Goal: Information Seeking & Learning: Get advice/opinions

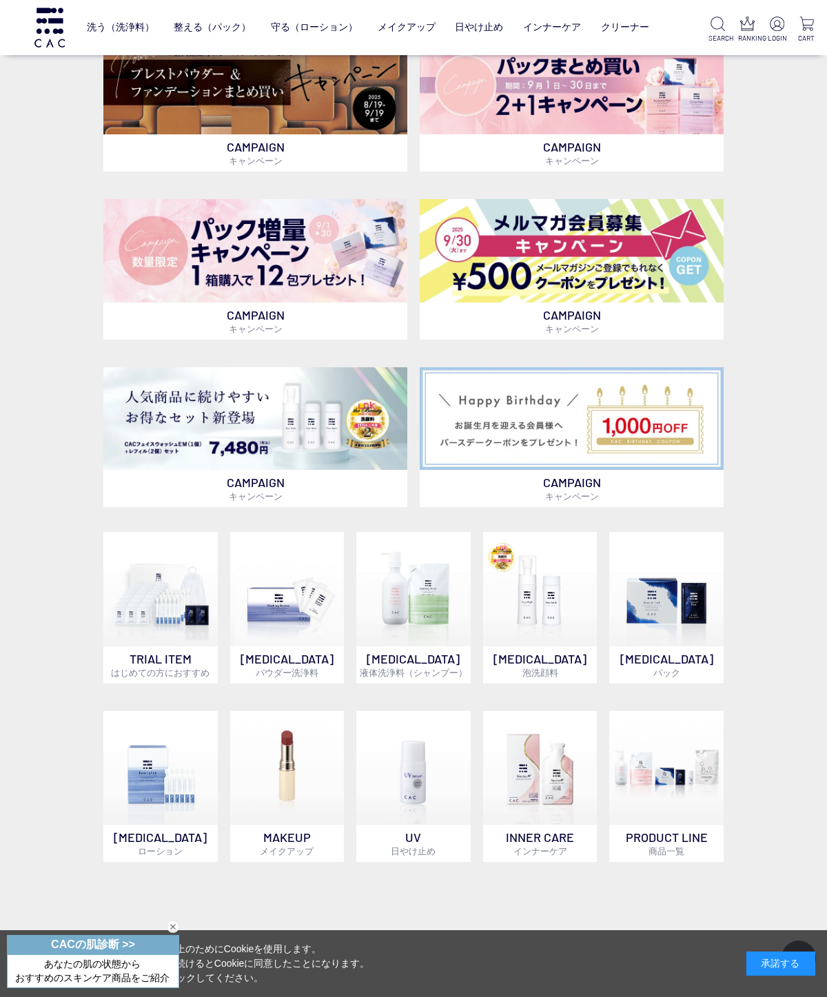
scroll to position [364, 0]
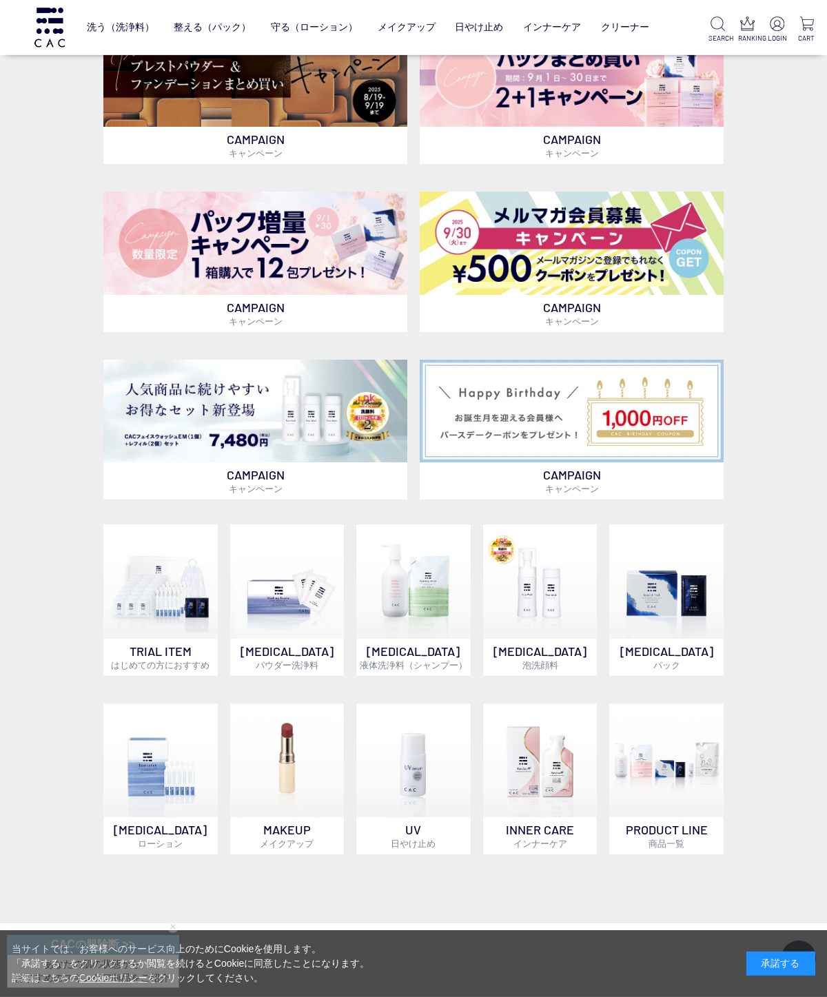
click at [276, 757] on img at bounding box center [287, 761] width 114 height 114
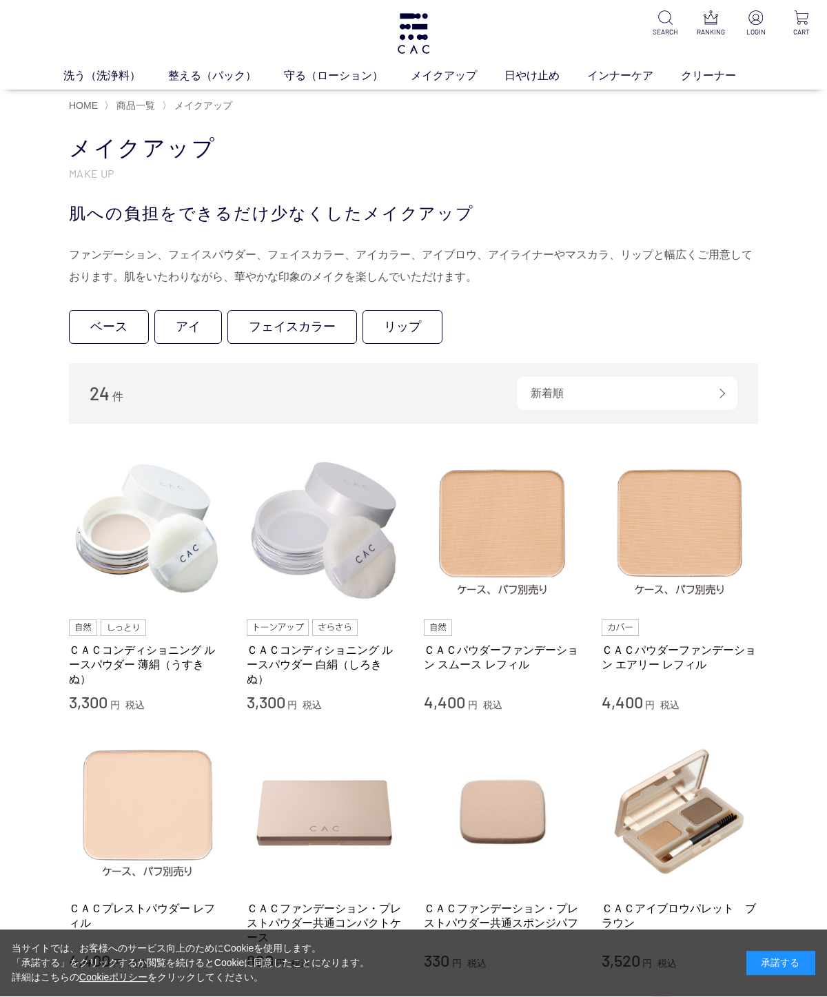
scroll to position [50, 0]
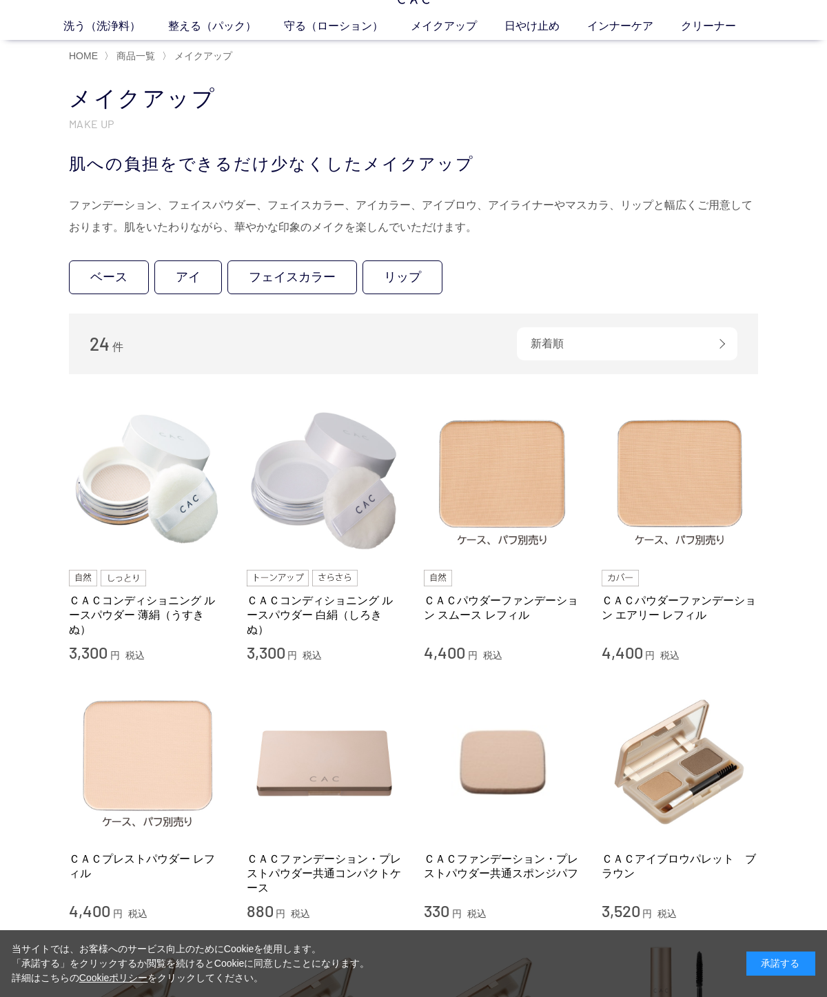
click at [567, 595] on link "ＣＡＣパウダーファンデーション スムース レフィル" at bounding box center [502, 608] width 157 height 30
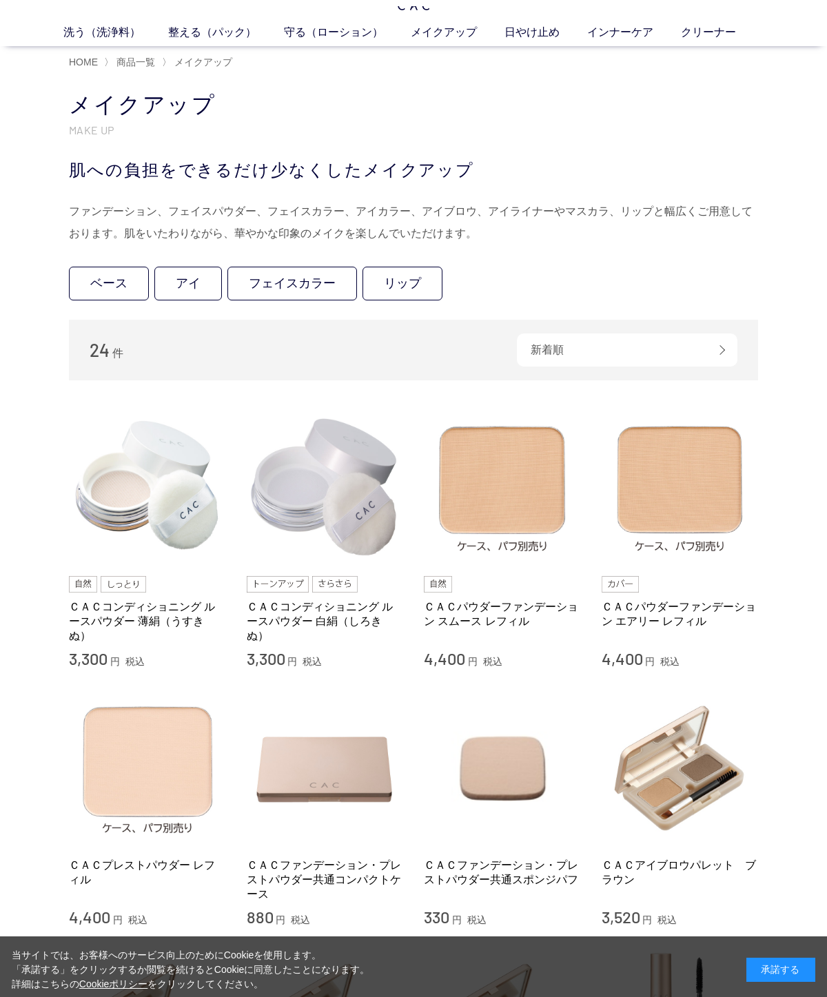
scroll to position [43, 0]
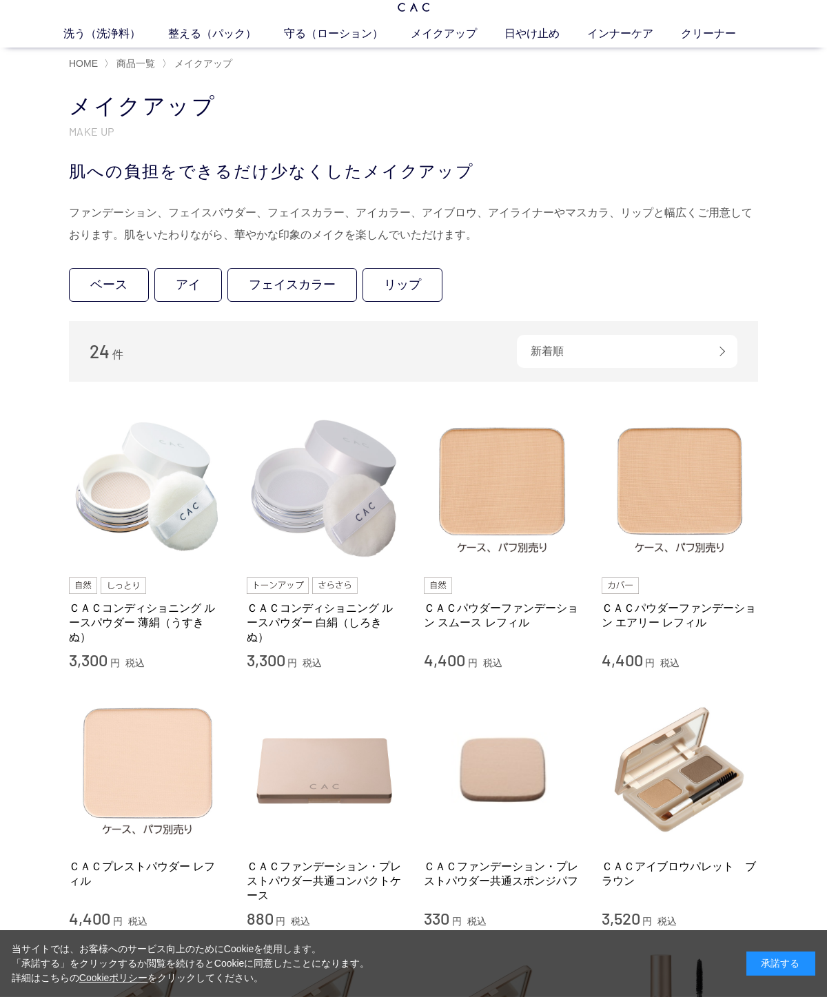
click at [722, 531] on img at bounding box center [680, 487] width 157 height 157
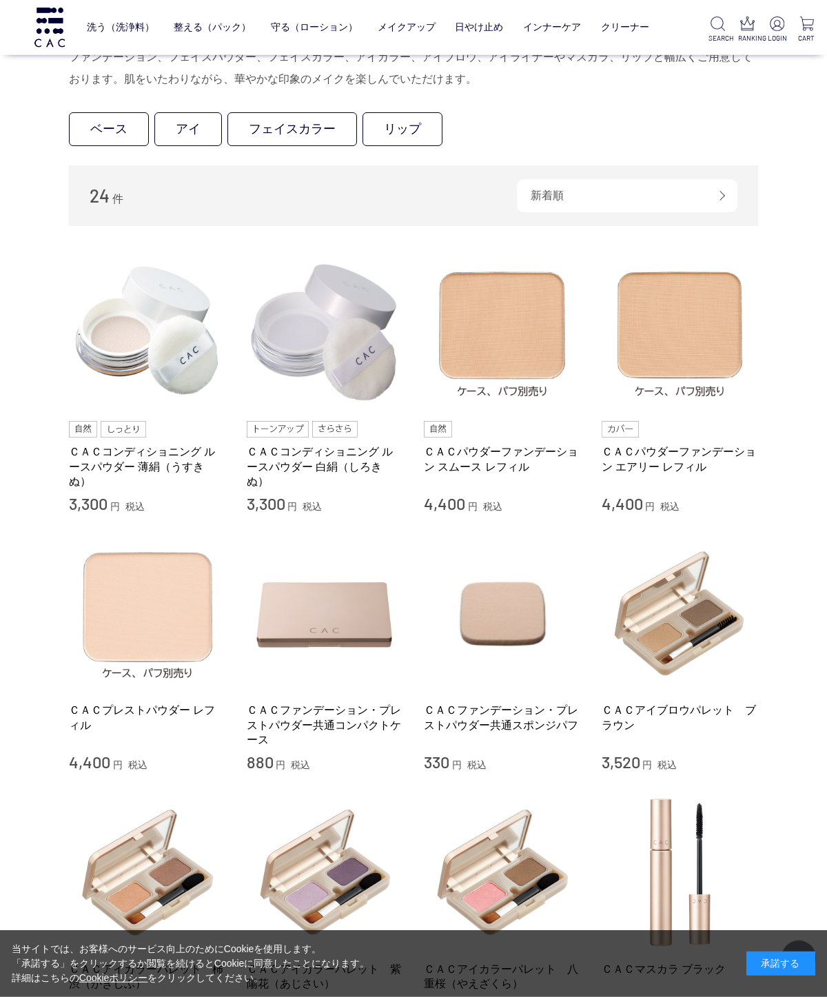
click at [167, 689] on img at bounding box center [147, 613] width 157 height 157
click at [84, 451] on link "ＣＡＣコンディショニング ルースパウダー 薄絹（うすきぬ）" at bounding box center [147, 467] width 157 height 44
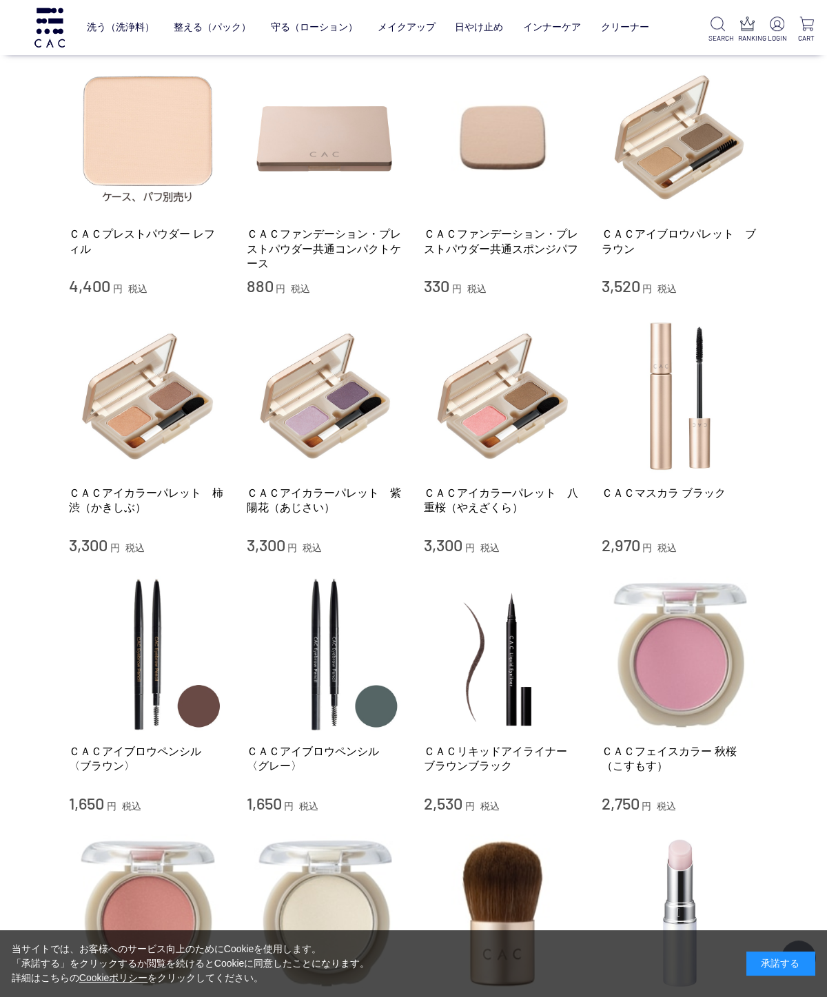
scroll to position [584, 0]
click at [637, 752] on link "ＣＡＣフェイスカラー 秋桜（こすもす）" at bounding box center [680, 759] width 157 height 30
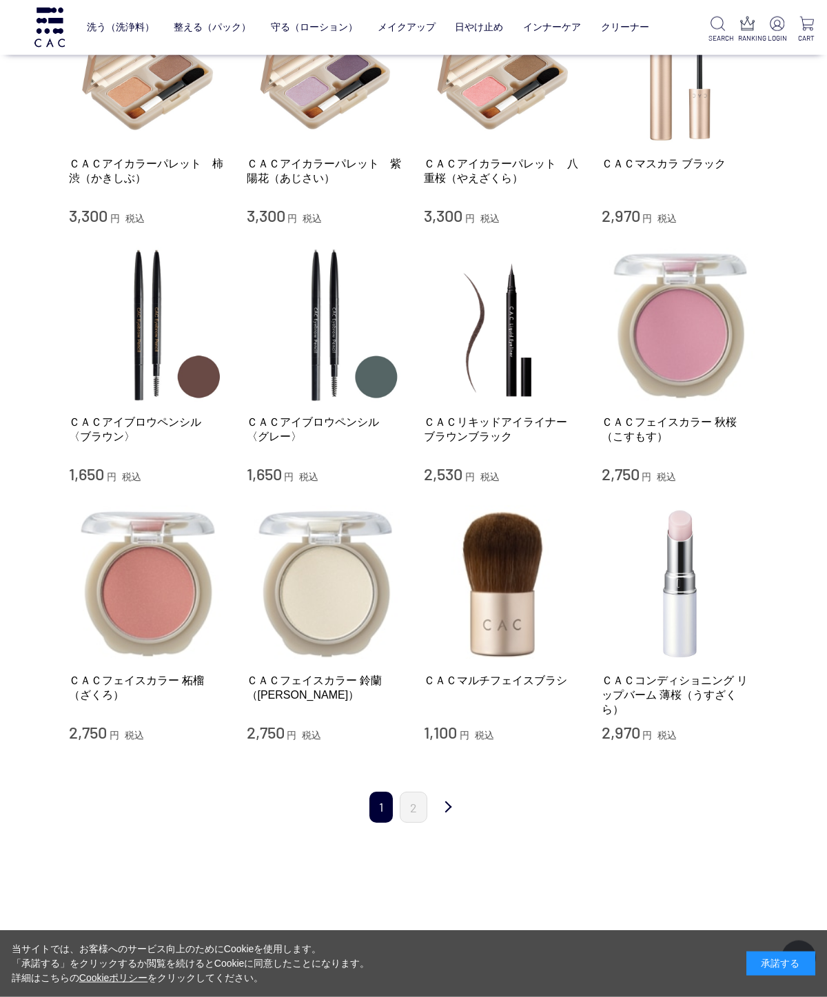
scroll to position [907, 0]
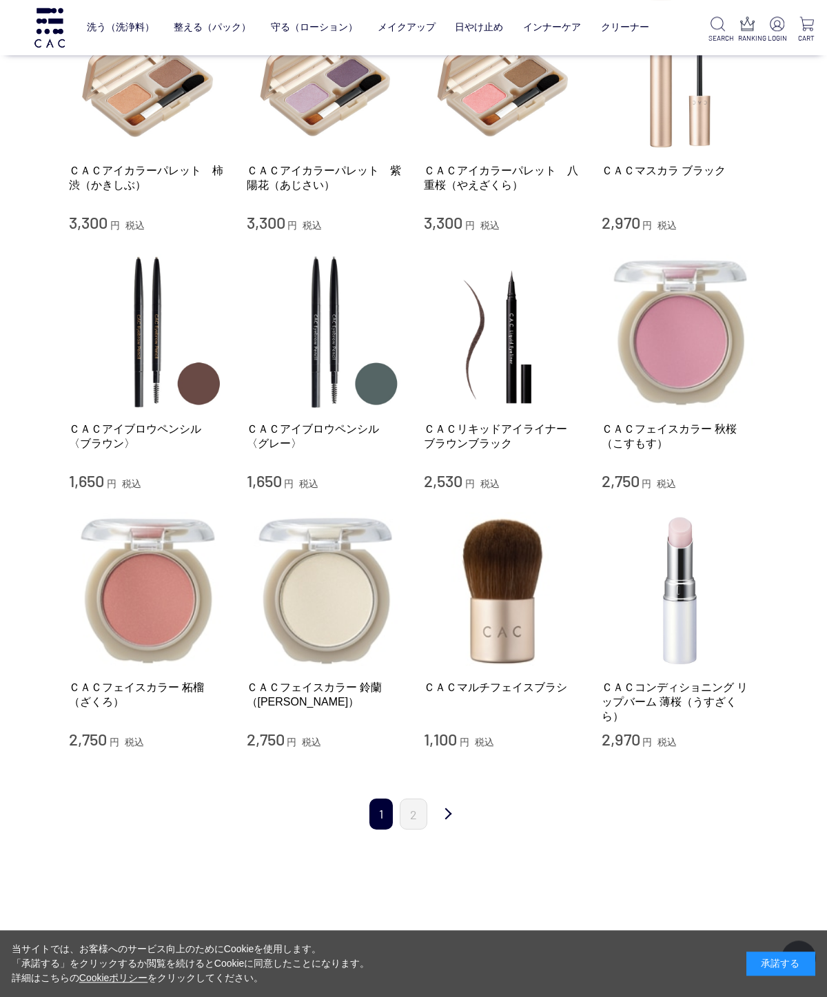
click at [407, 823] on link "2" at bounding box center [414, 814] width 28 height 31
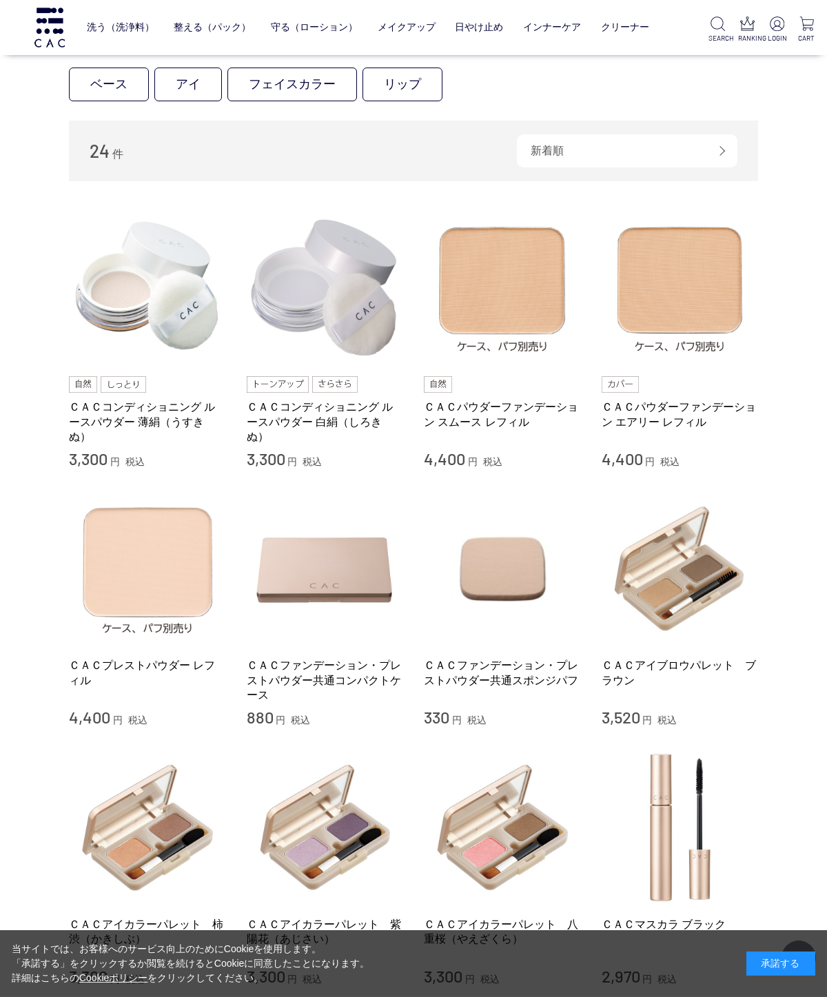
scroll to position [152, 0]
click at [817, 438] on div "買い物かご 買い物かご内の商品 買い物かごは空です... カテゴリから探す 商品一覧 スキンケア メイクアップ ベース アイ フェイスカラー リップ その他 …" at bounding box center [413, 770] width 827 height 1782
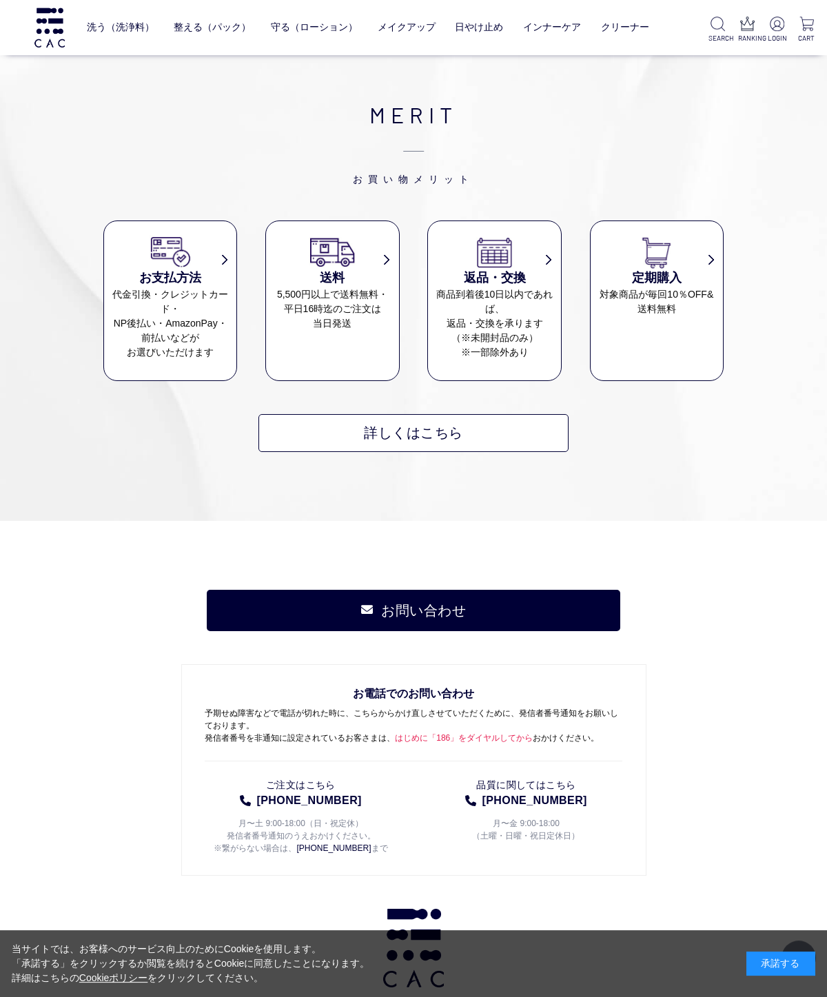
scroll to position [1878, 0]
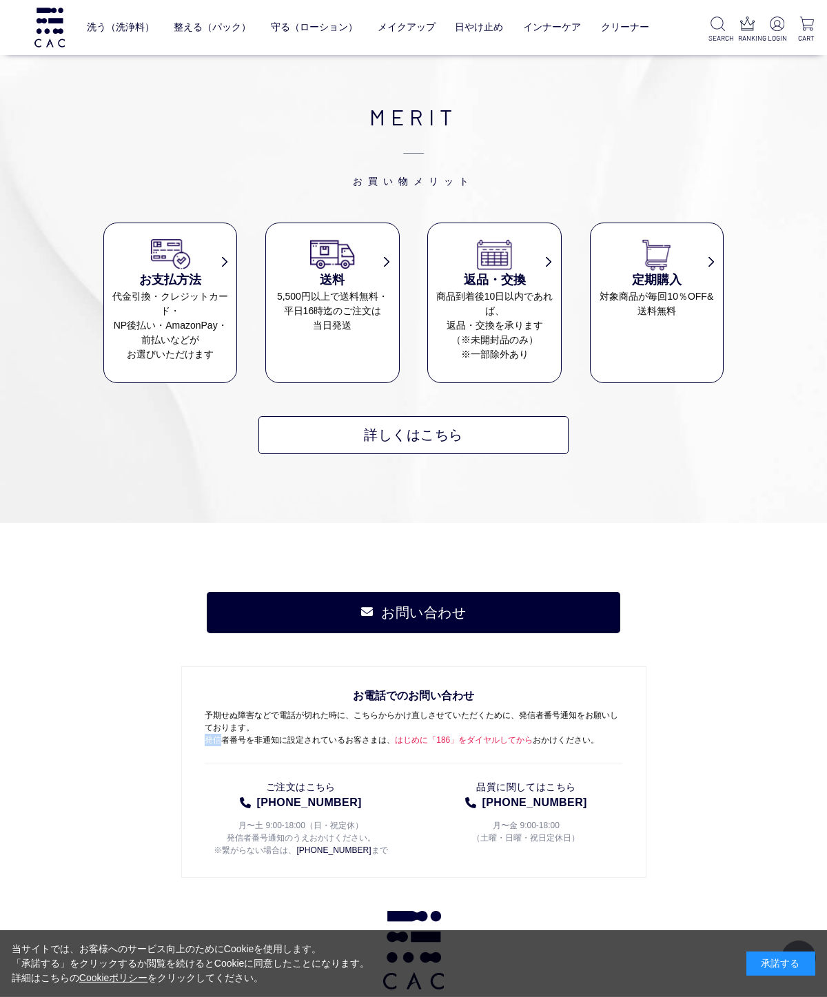
click at [88, 755] on div "お問い合わせ お電話でのお問い合わせ 予期せぬ障害などで電話が切れた時に、こちらからかけ直しさせていただくために、発信者番号通知をお願いしております。 発信者…" at bounding box center [413, 976] width 827 height 907
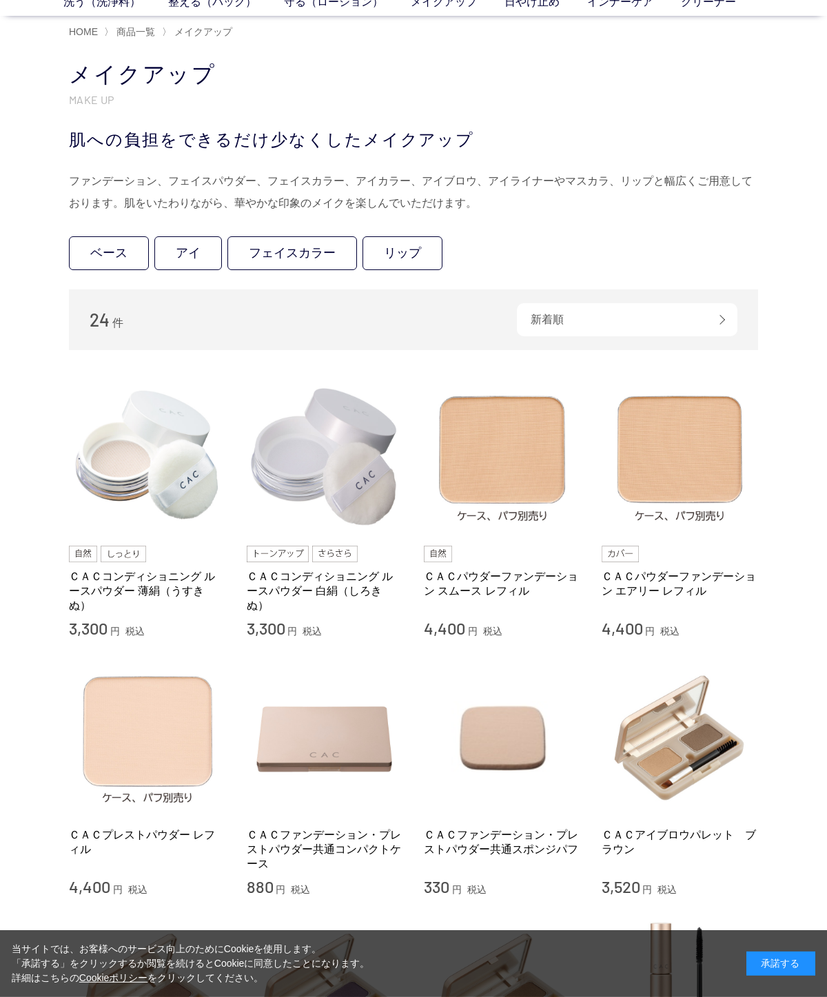
scroll to position [0, 0]
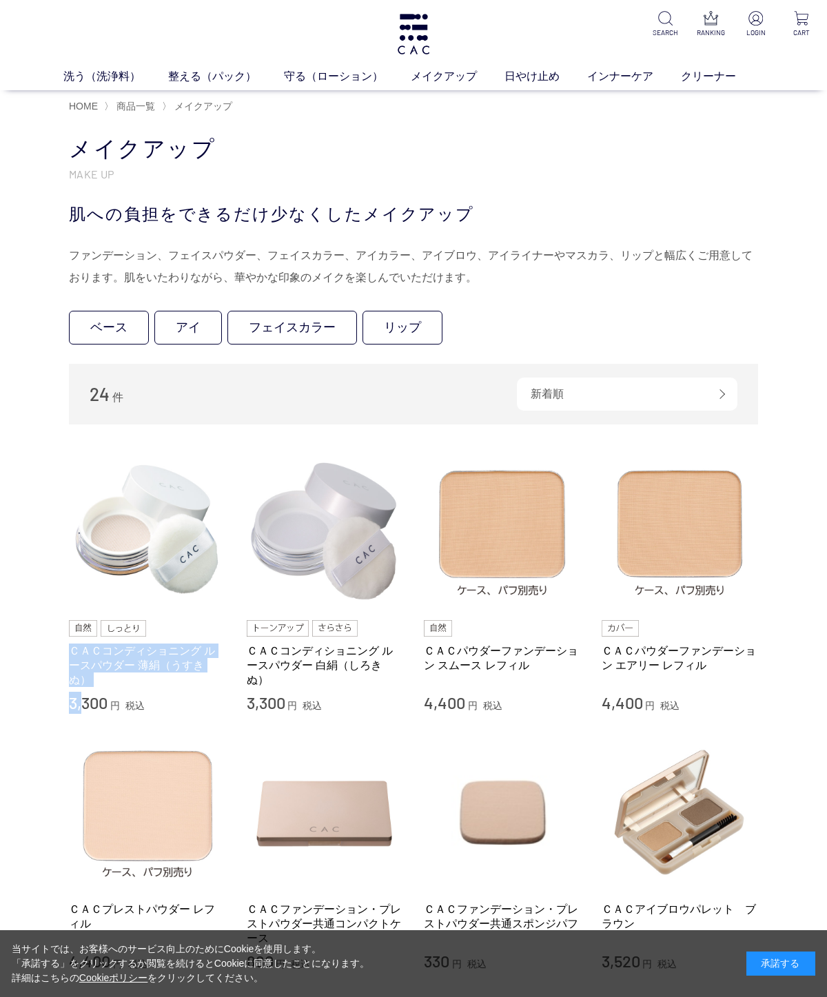
click at [36, 670] on div "買い物かご 買い物かご内の商品 買い物かごは空です... カテゴリから探す 商品一覧 スキンケア メイクアップ ベース アイ フェイスカラー リップ その他 …" at bounding box center [413, 1012] width 827 height 1782
click at [46, 673] on div "買い物かご 買い物かご内の商品 買い物かごは空です... カテゴリから探す 商品一覧 スキンケア メイクアップ ベース アイ フェイスカラー リップ その他 …" at bounding box center [413, 1012] width 827 height 1782
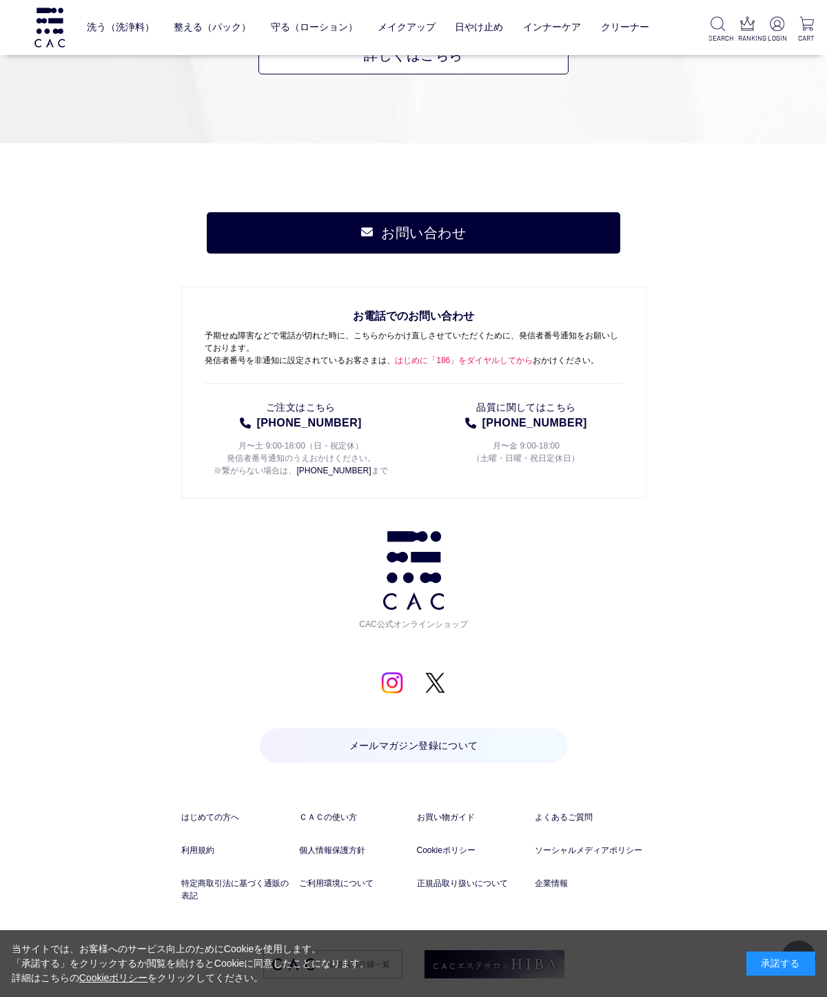
scroll to position [2258, 0]
click at [779, 411] on div "お問い合わせ お電話でのお問い合わせ 予期せぬ障害などで電話が切れた時に、こちらからかけ直しさせていただくために、発信者番号通知をお願いしております。 発信者…" at bounding box center [413, 596] width 827 height 907
click at [439, 573] on img at bounding box center [413, 570] width 61 height 79
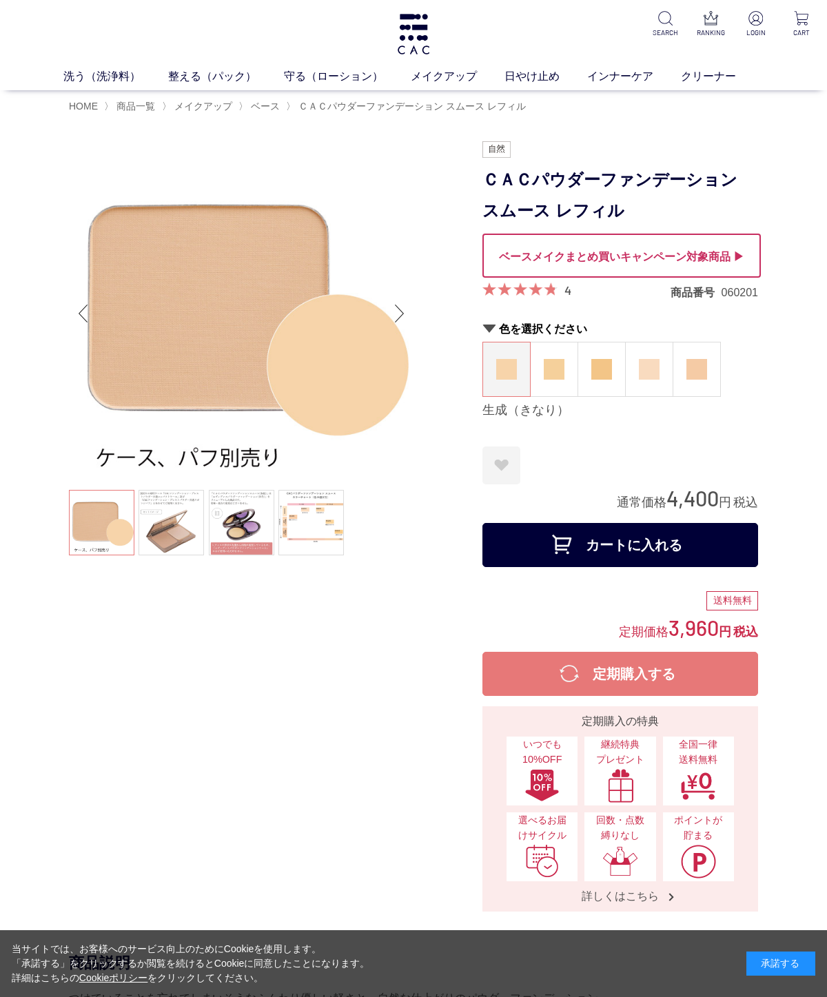
click at [172, 547] on link at bounding box center [171, 522] width 65 height 65
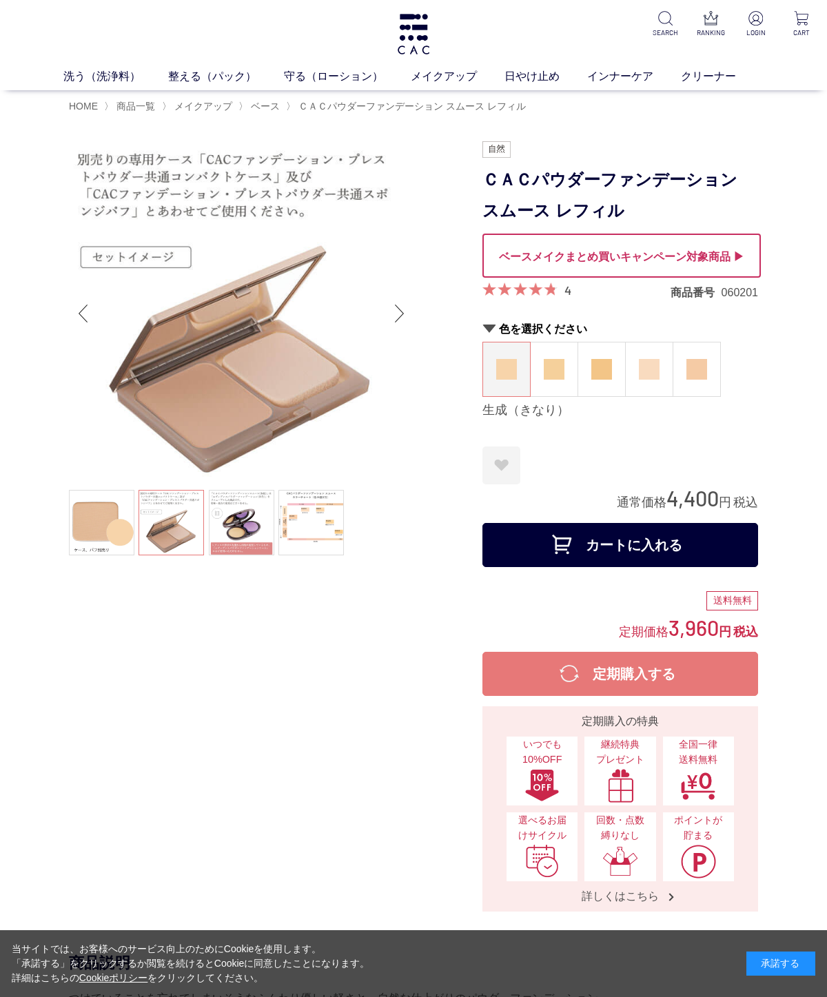
click at [227, 501] on link at bounding box center [241, 522] width 65 height 65
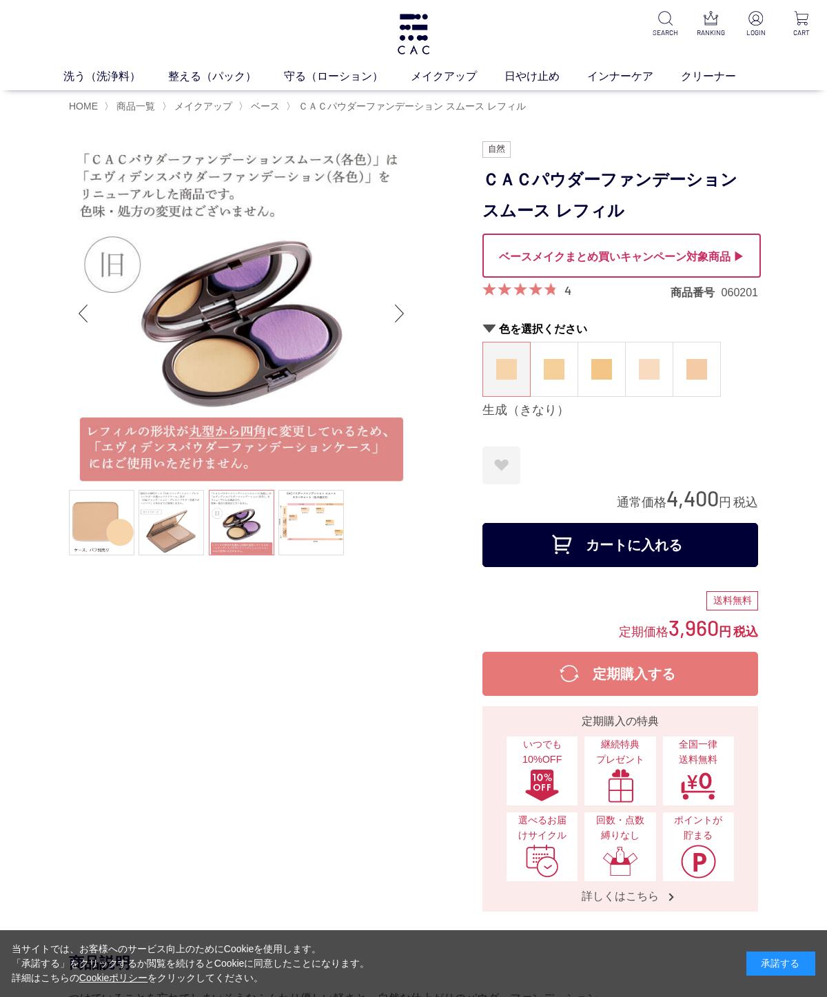
click at [314, 526] on link at bounding box center [310, 522] width 65 height 65
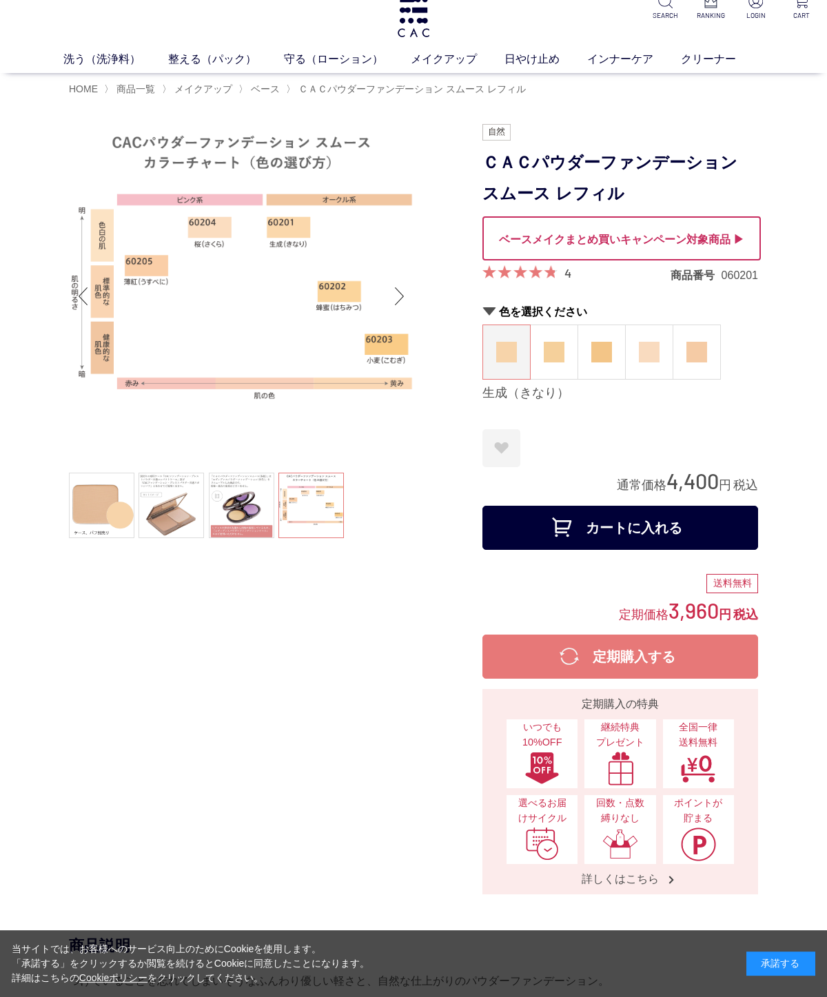
scroll to position [17, 0]
click at [563, 355] on img at bounding box center [554, 352] width 21 height 21
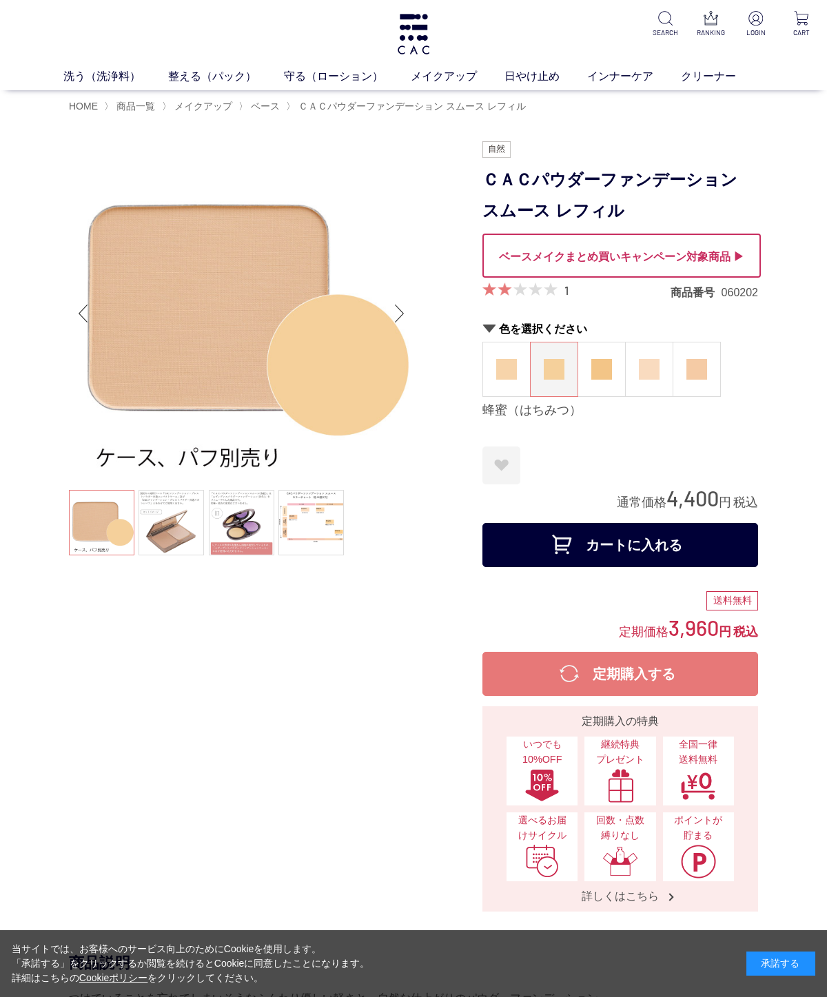
click at [297, 531] on link at bounding box center [310, 522] width 65 height 65
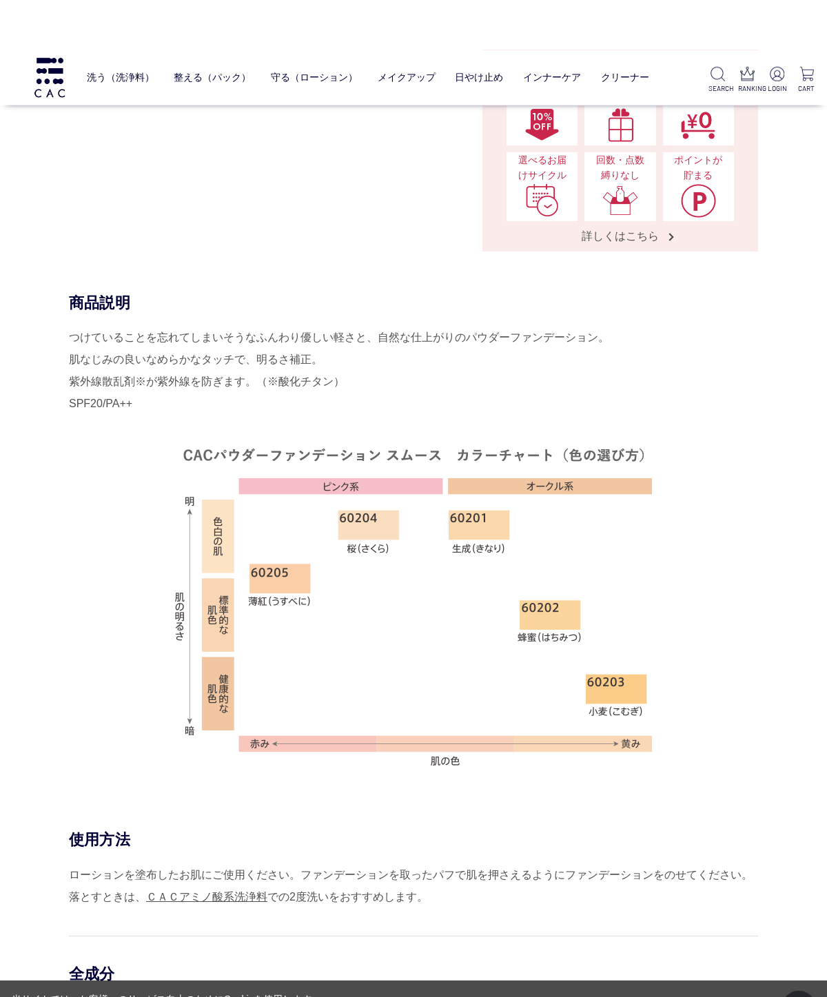
scroll to position [570, 0]
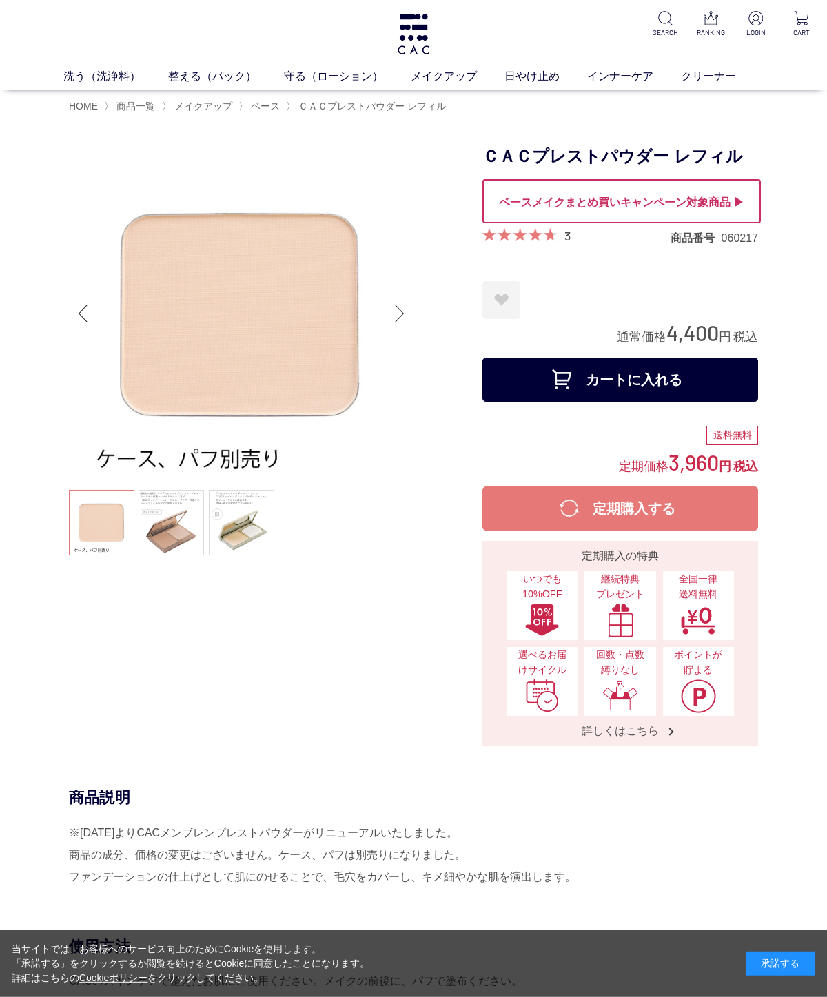
scroll to position [19, 0]
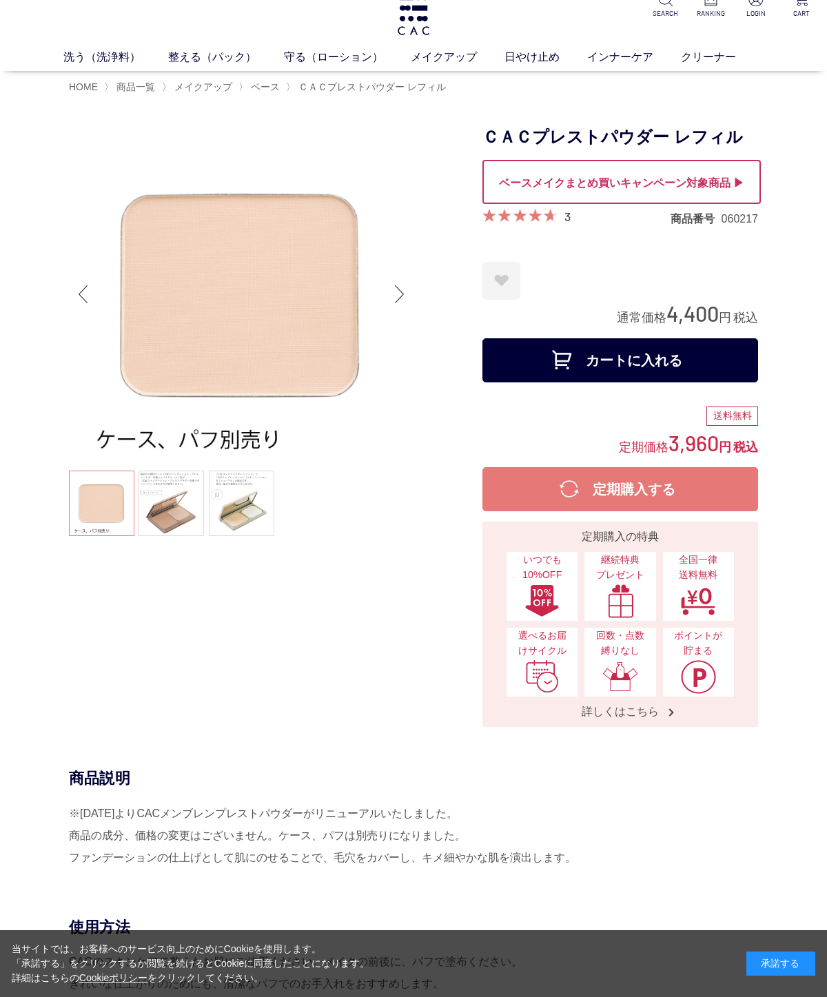
click at [81, 303] on div "Previous slide" at bounding box center [83, 294] width 28 height 55
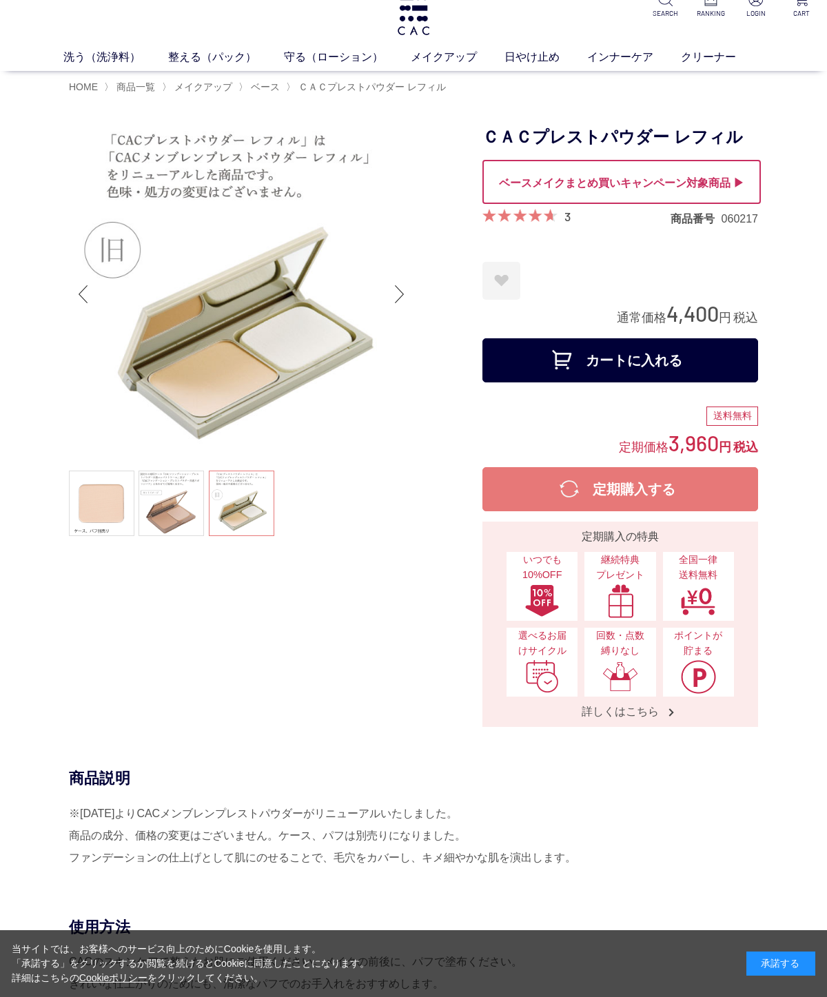
click at [92, 316] on div "Previous slide" at bounding box center [83, 294] width 28 height 55
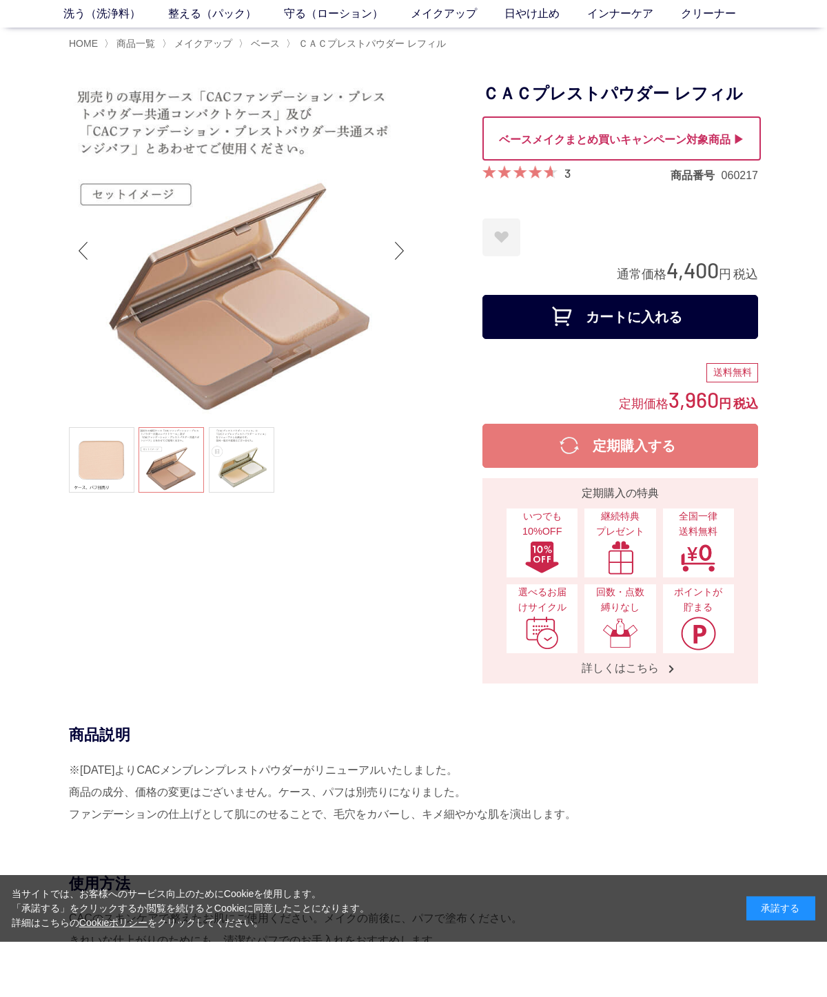
scroll to position [63, 0]
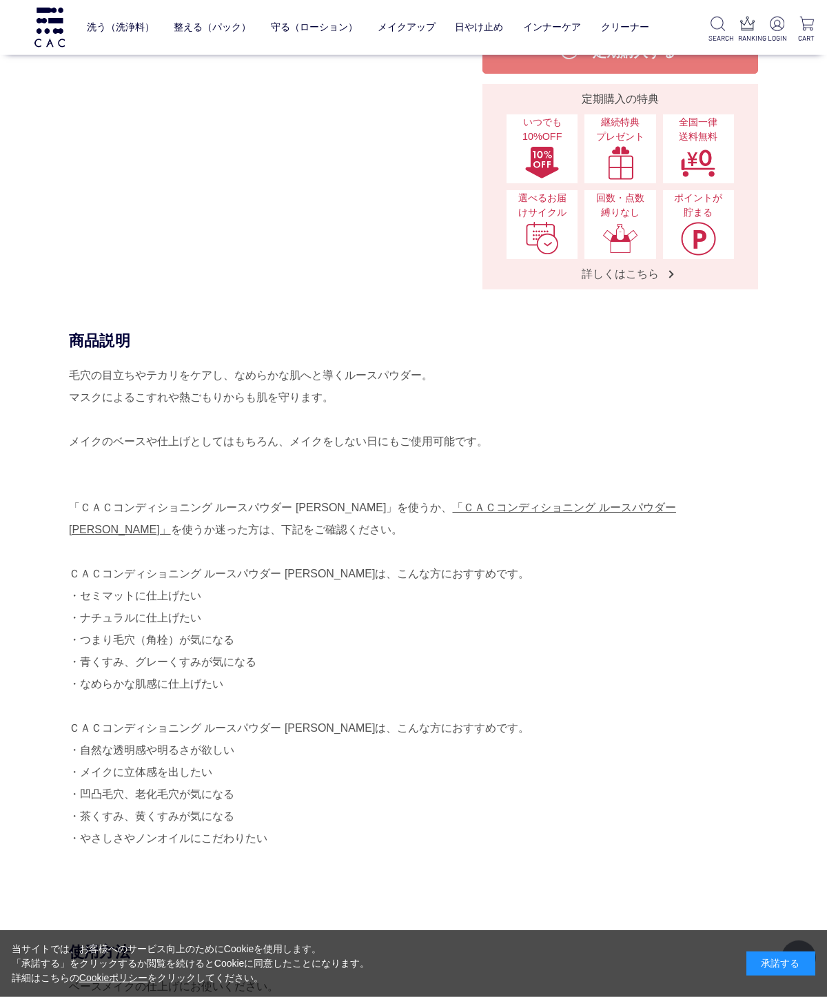
scroll to position [374, 0]
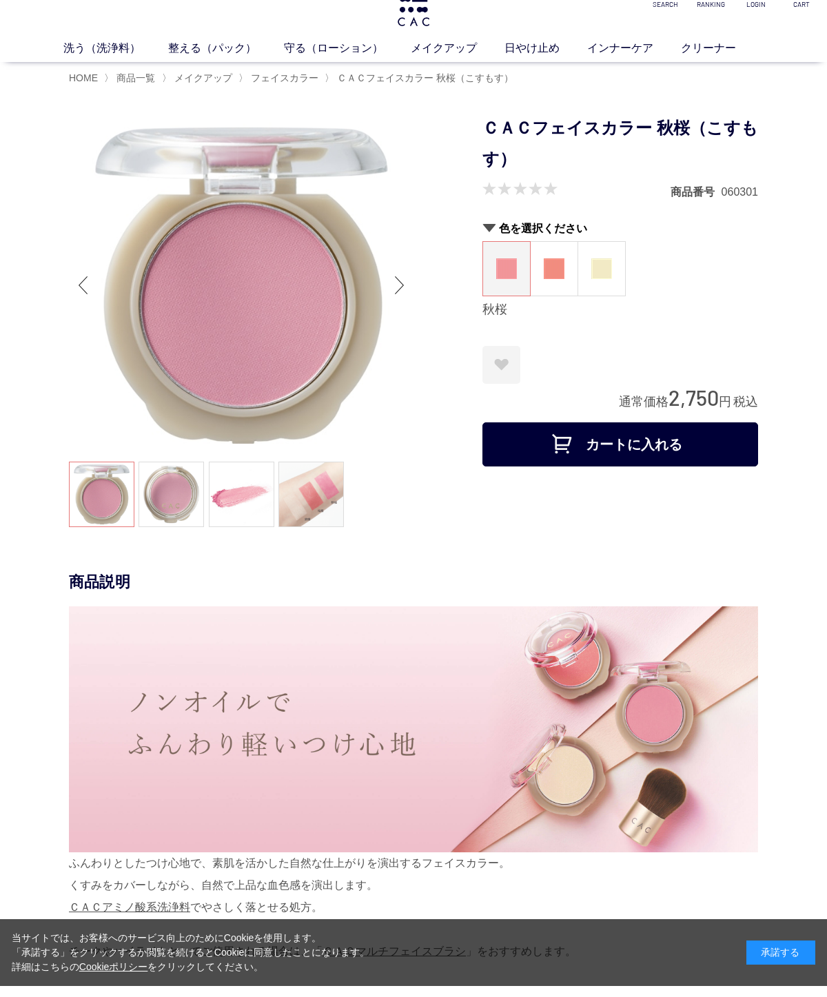
scroll to position [28, 0]
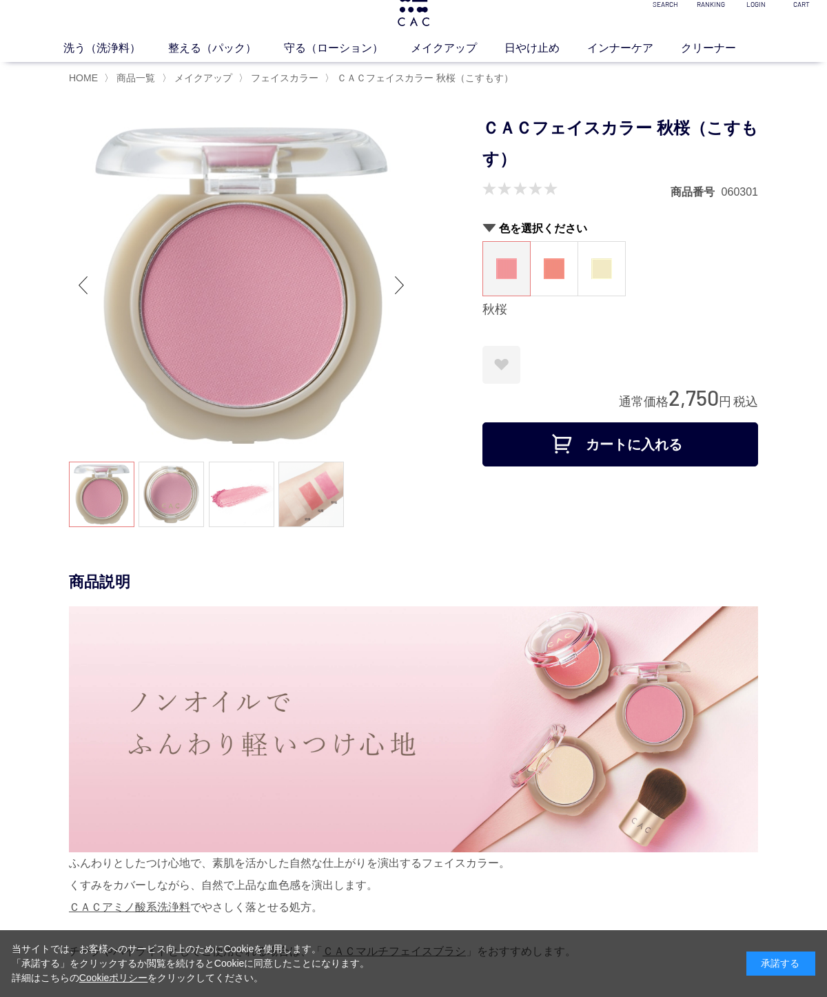
click at [607, 254] on figure at bounding box center [601, 269] width 47 height 54
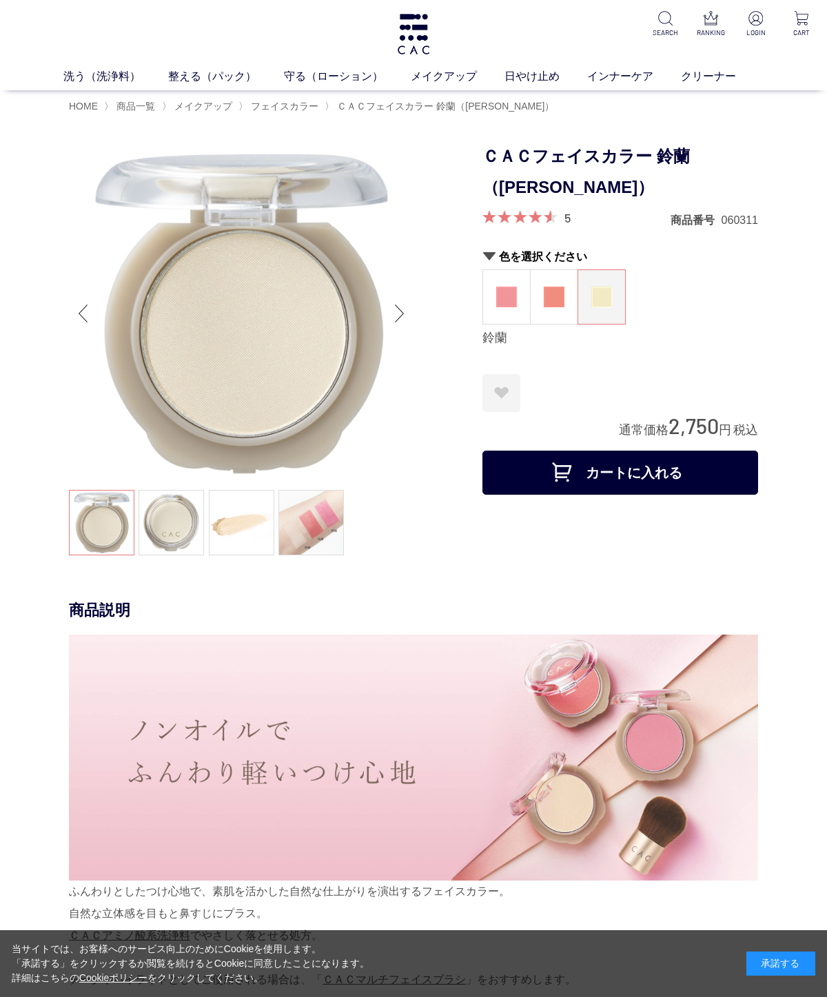
click at [321, 523] on link at bounding box center [310, 522] width 65 height 65
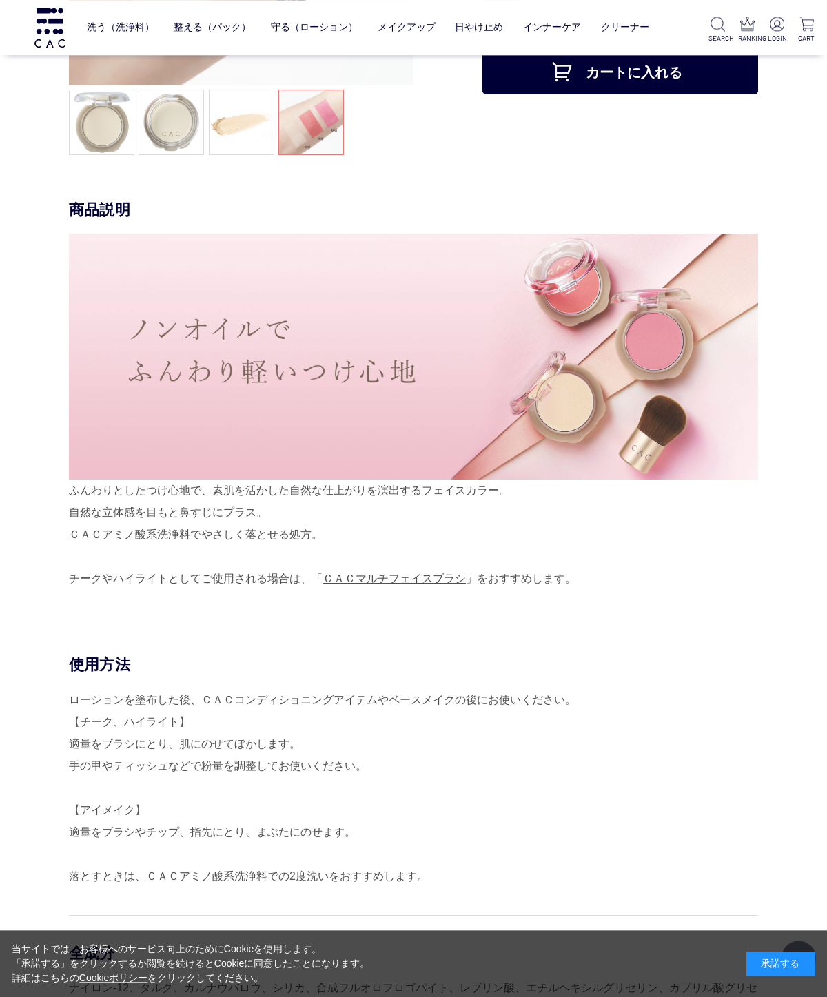
scroll to position [310, 0]
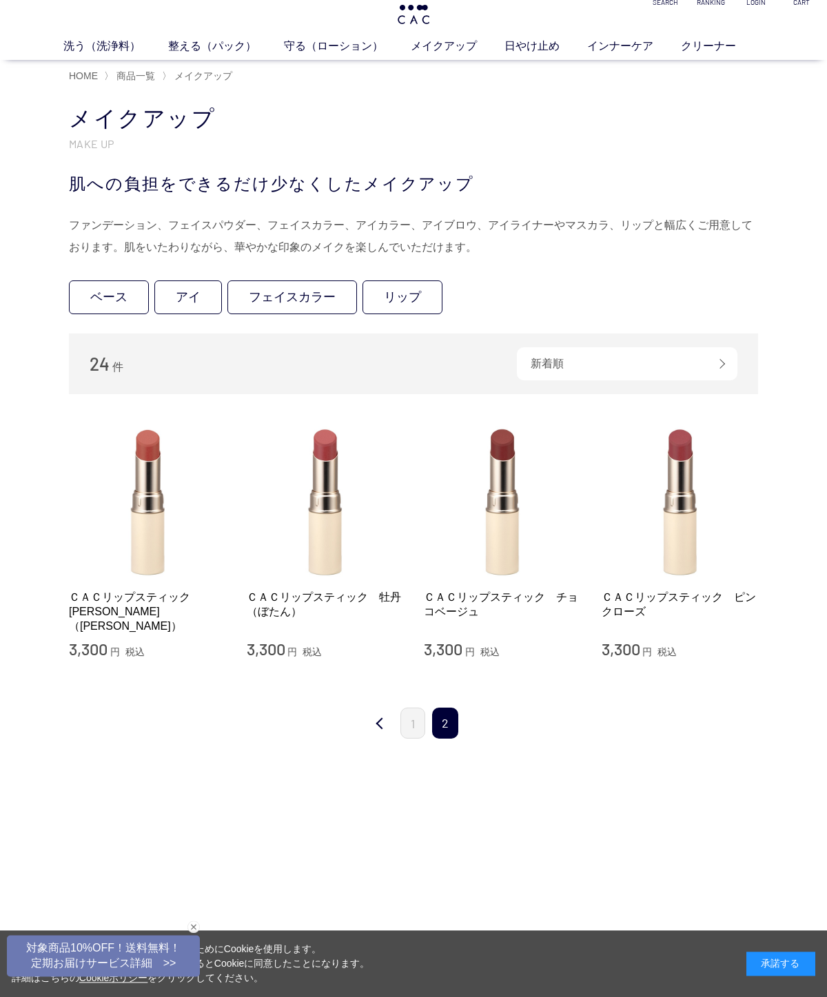
scroll to position [37, 0]
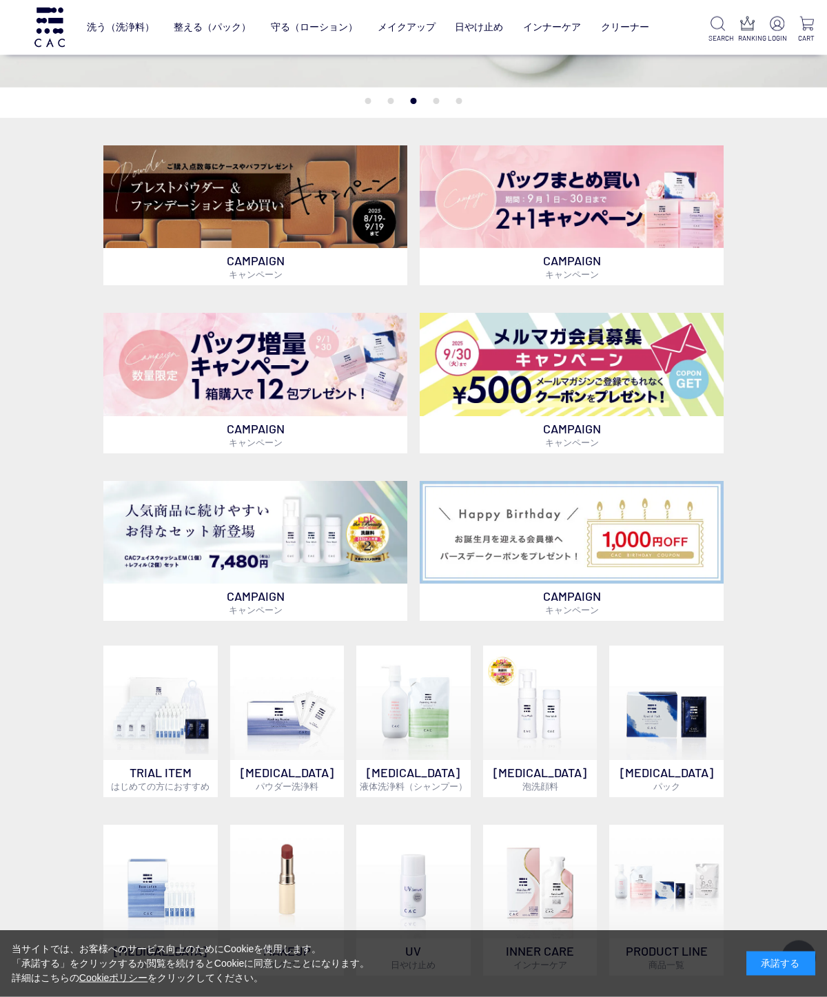
scroll to position [239, 0]
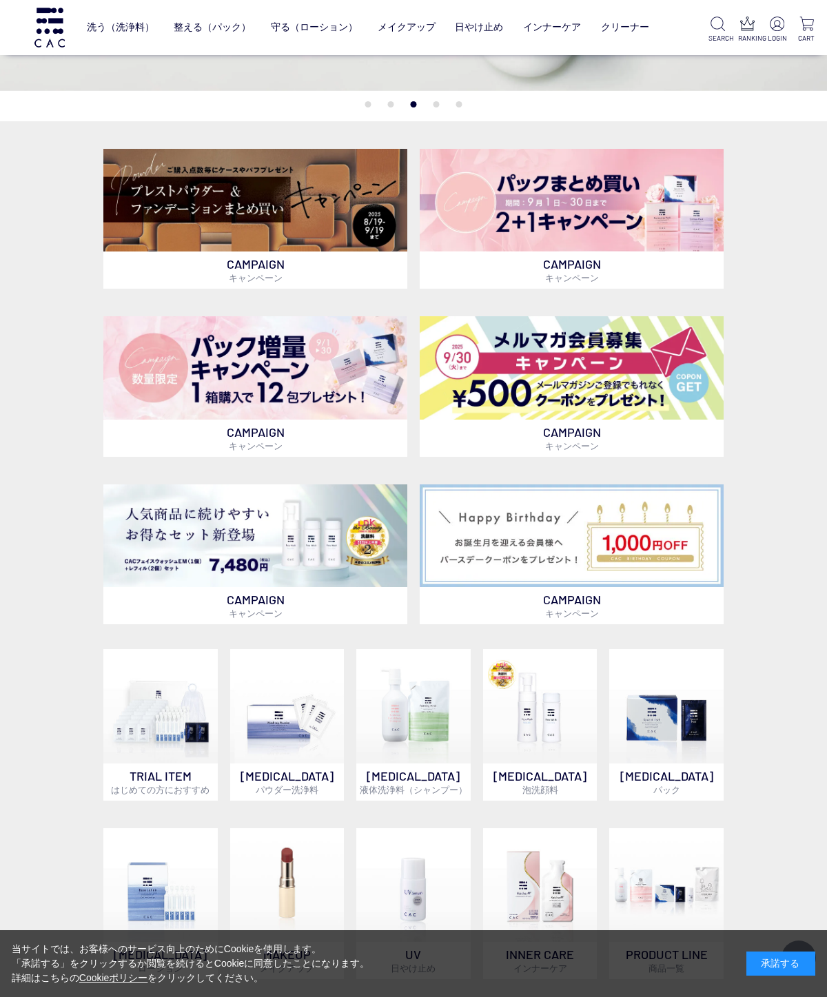
click at [136, 542] on img at bounding box center [255, 535] width 304 height 103
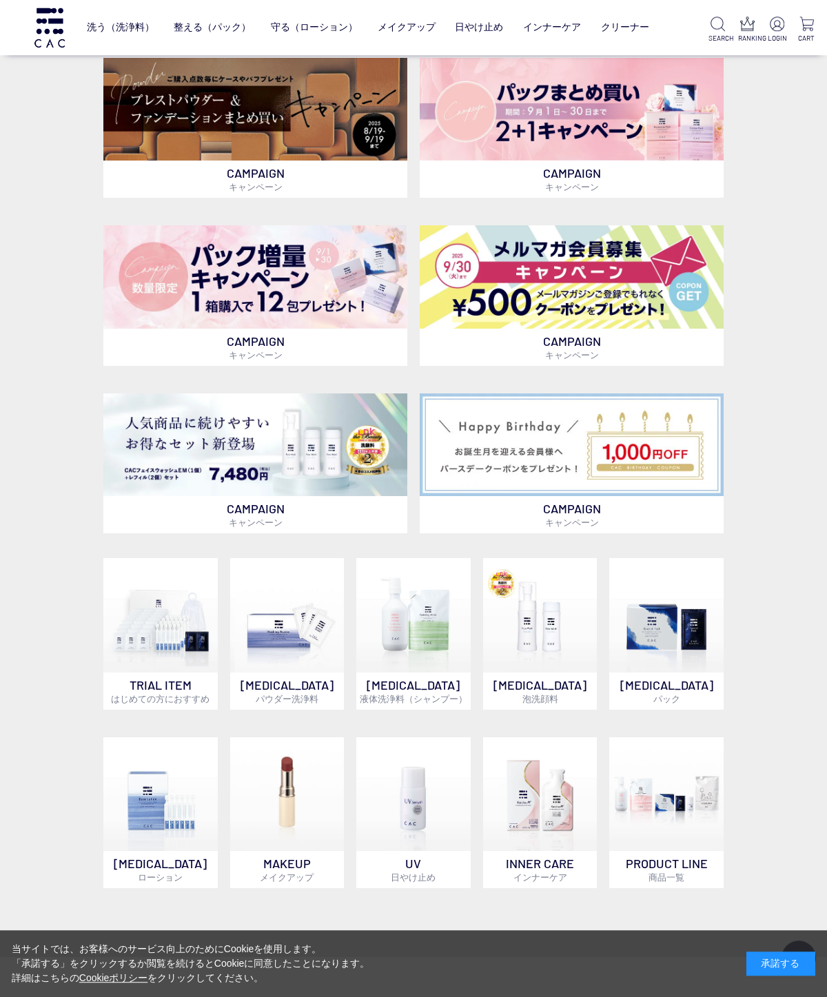
scroll to position [330, 0]
click at [268, 647] on img at bounding box center [287, 615] width 114 height 114
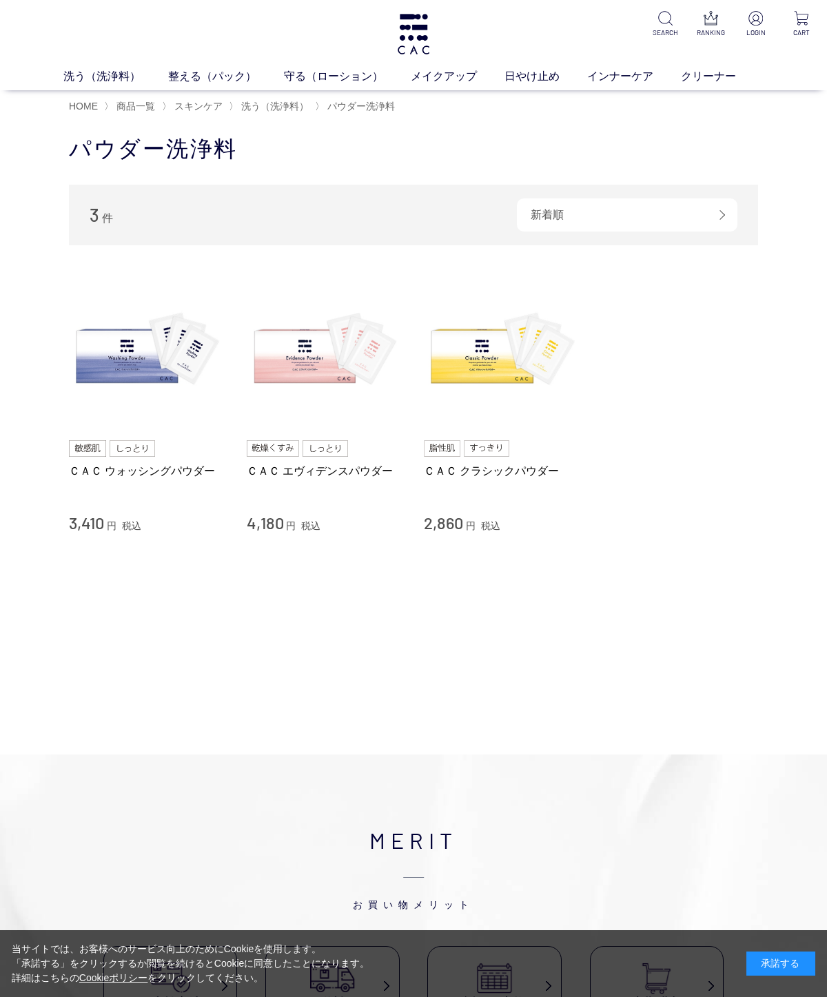
click at [455, 425] on img at bounding box center [502, 351] width 157 height 157
click at [285, 429] on img at bounding box center [325, 351] width 157 height 157
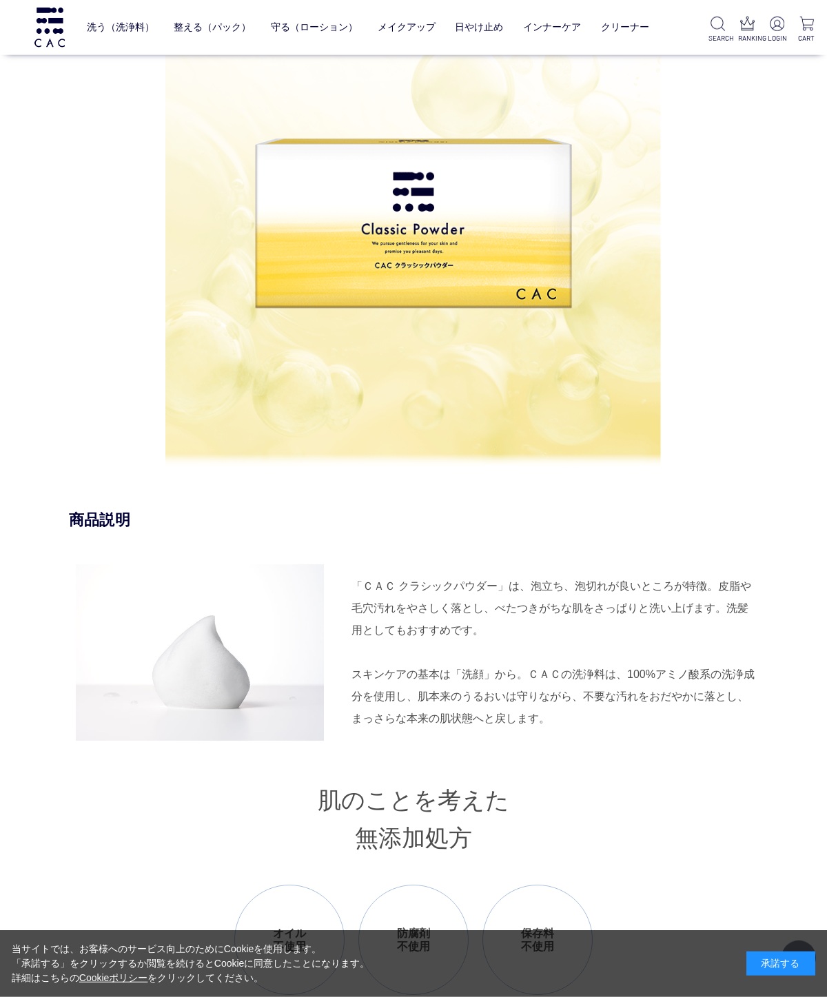
scroll to position [803, 0]
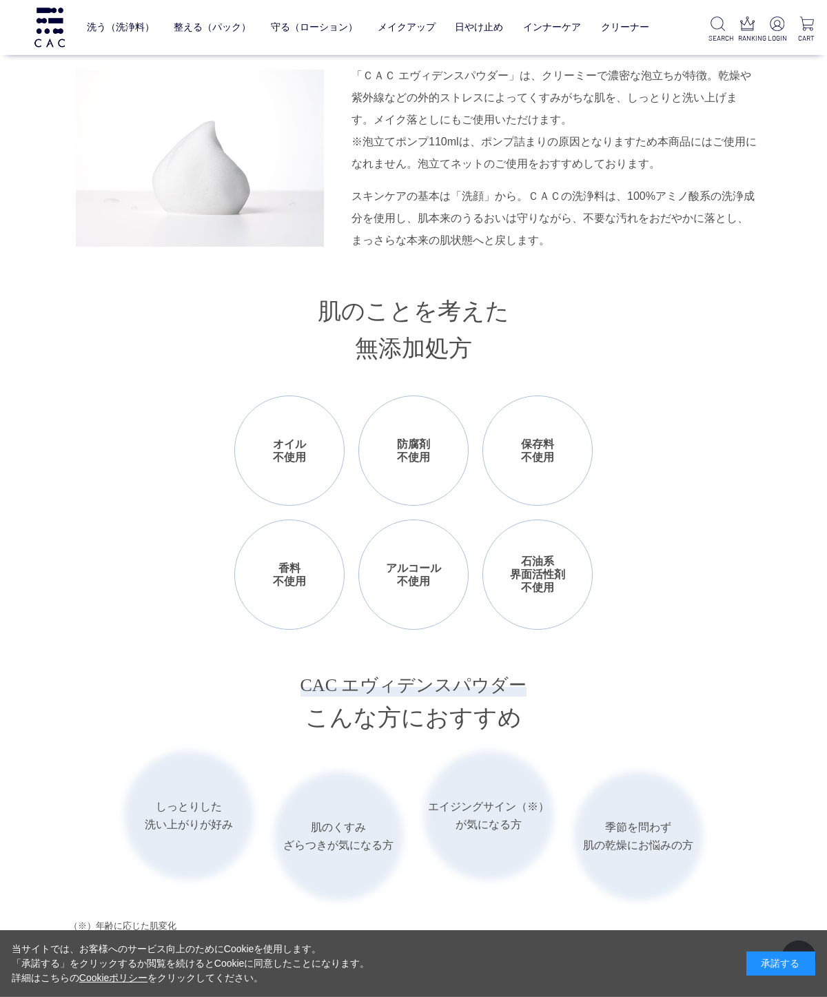
scroll to position [1289, 0]
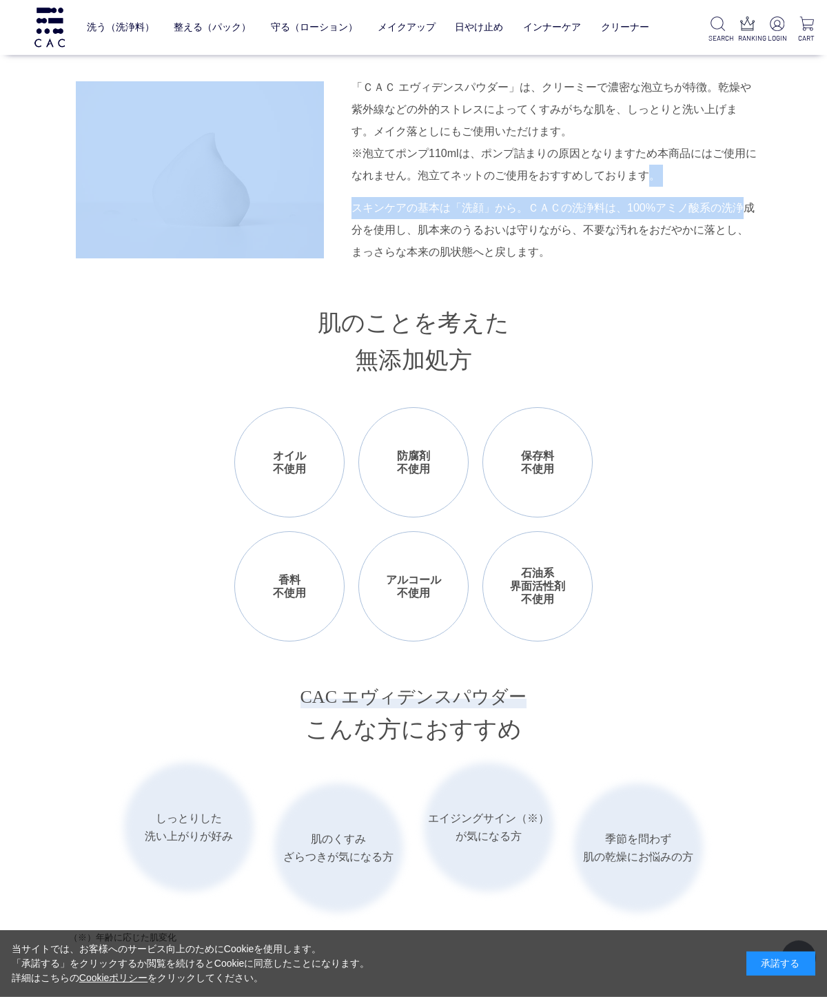
click at [691, 349] on h3 "肌のことを考えた 無添加処方" at bounding box center [413, 342] width 689 height 75
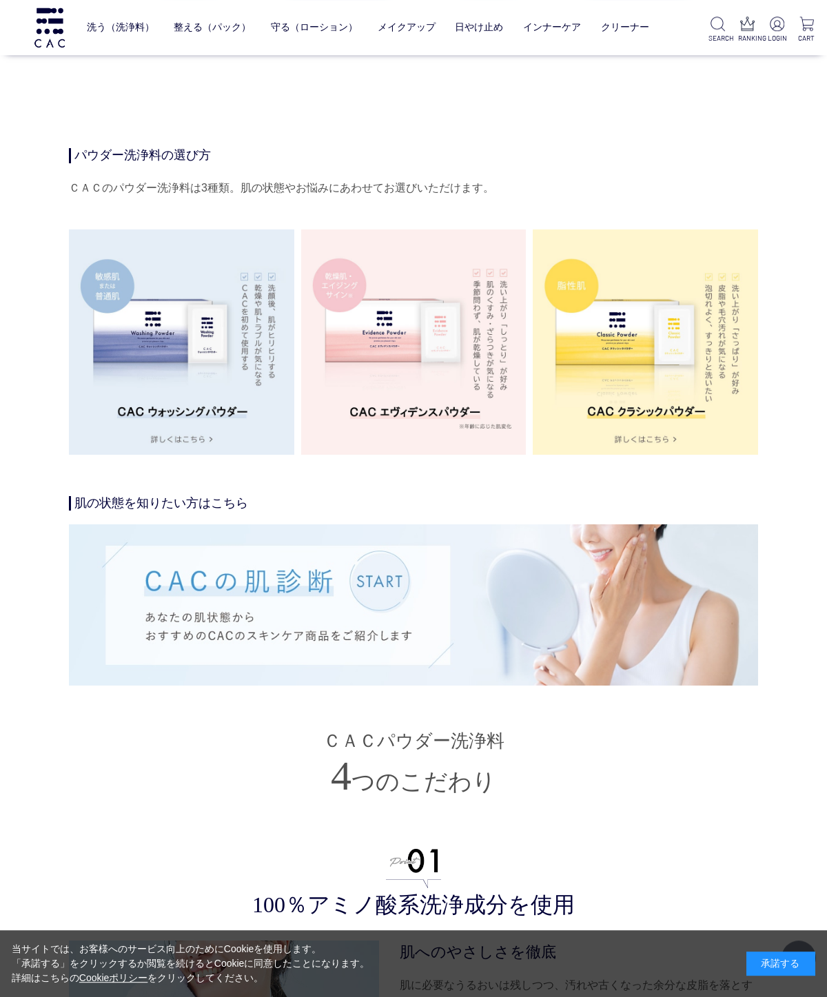
scroll to position [2179, 0]
click at [407, 611] on img at bounding box center [413, 604] width 689 height 161
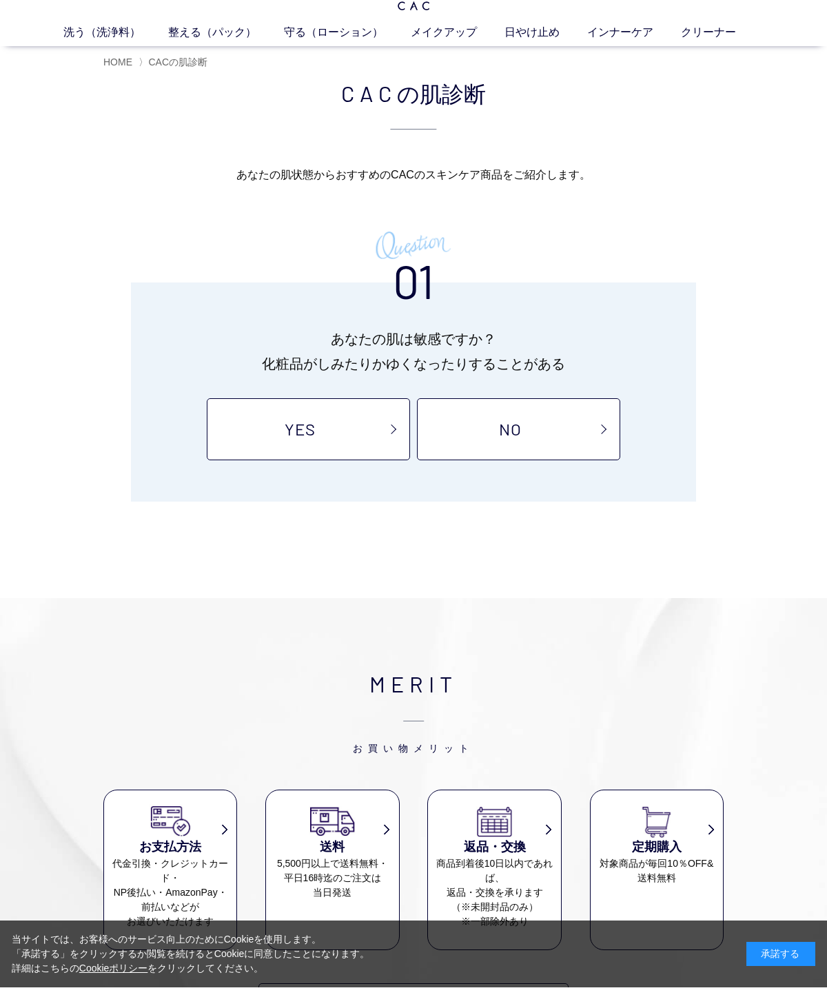
scroll to position [45, 0]
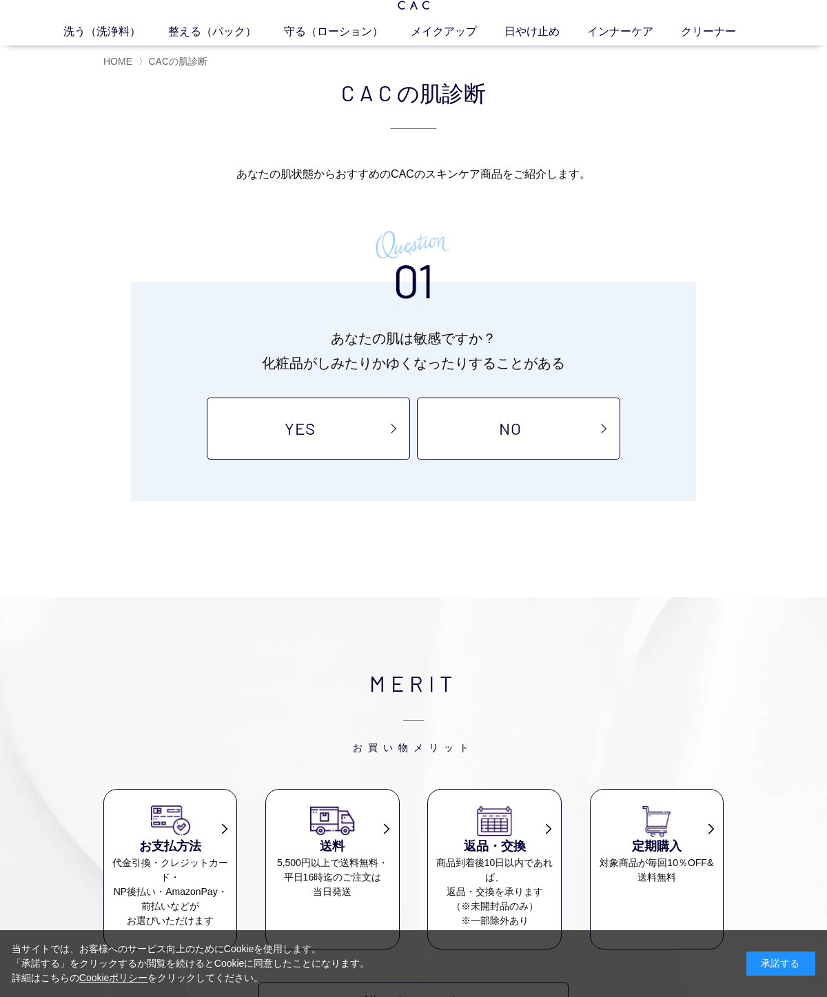
click at [389, 420] on link "YES" at bounding box center [308, 429] width 203 height 62
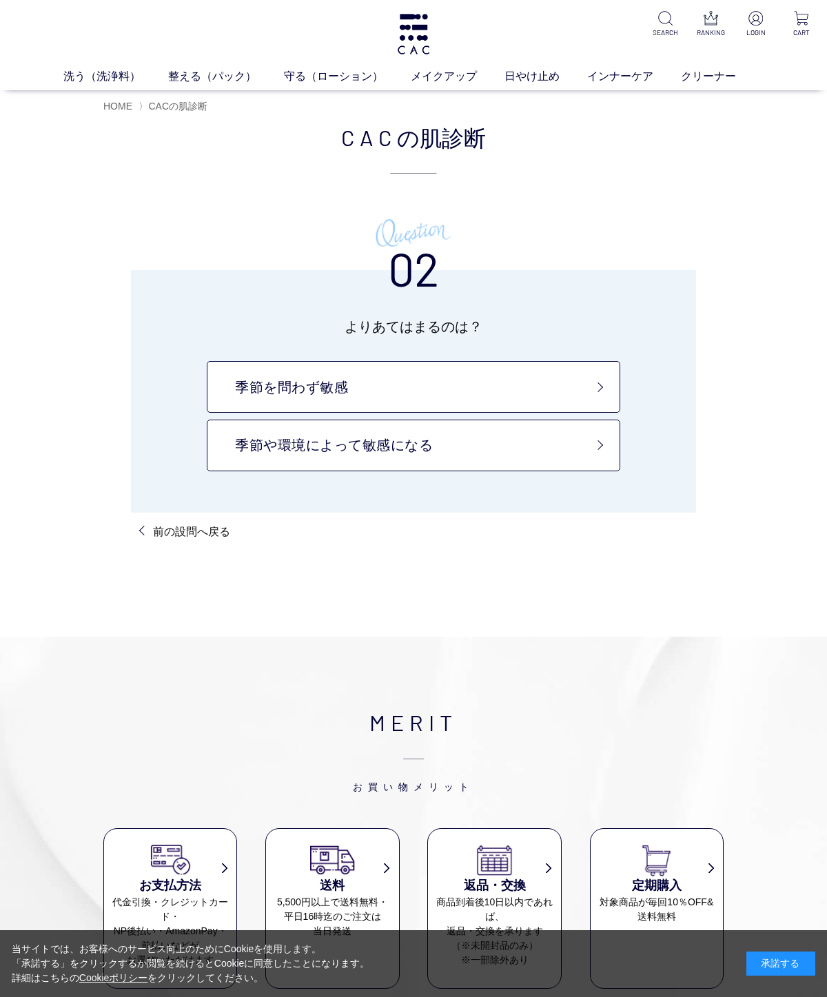
click at [513, 369] on link "季節を問わず敏感" at bounding box center [413, 387] width 413 height 52
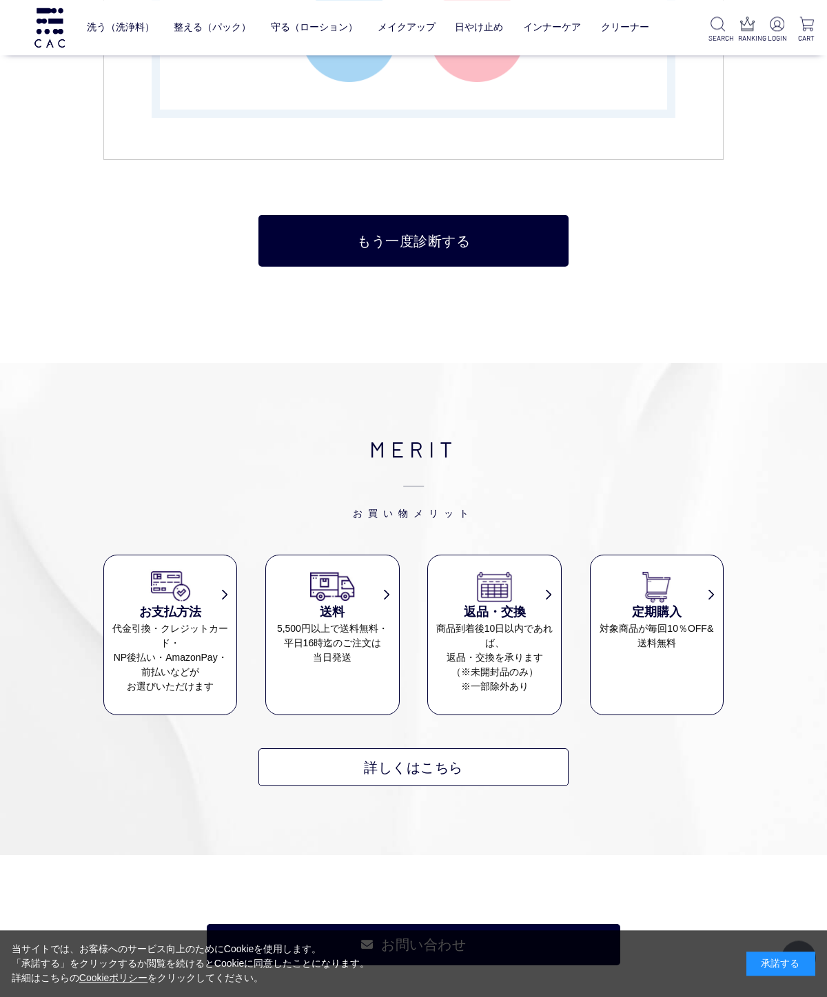
scroll to position [2642, 0]
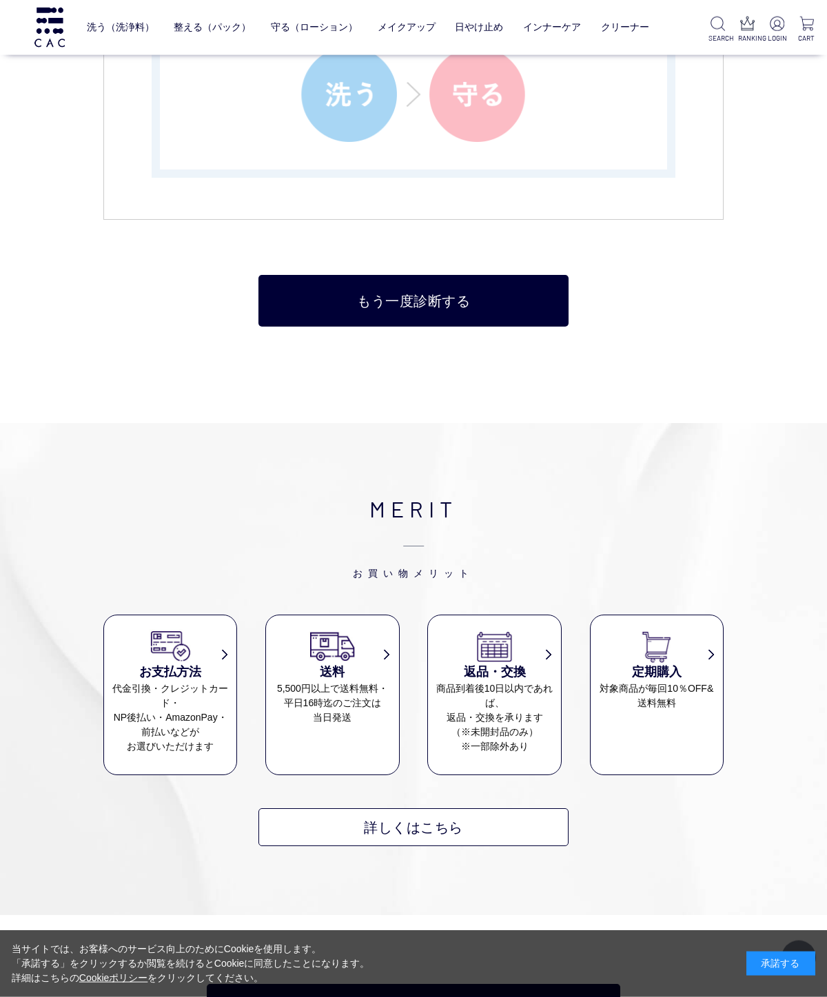
scroll to position [2579, 0]
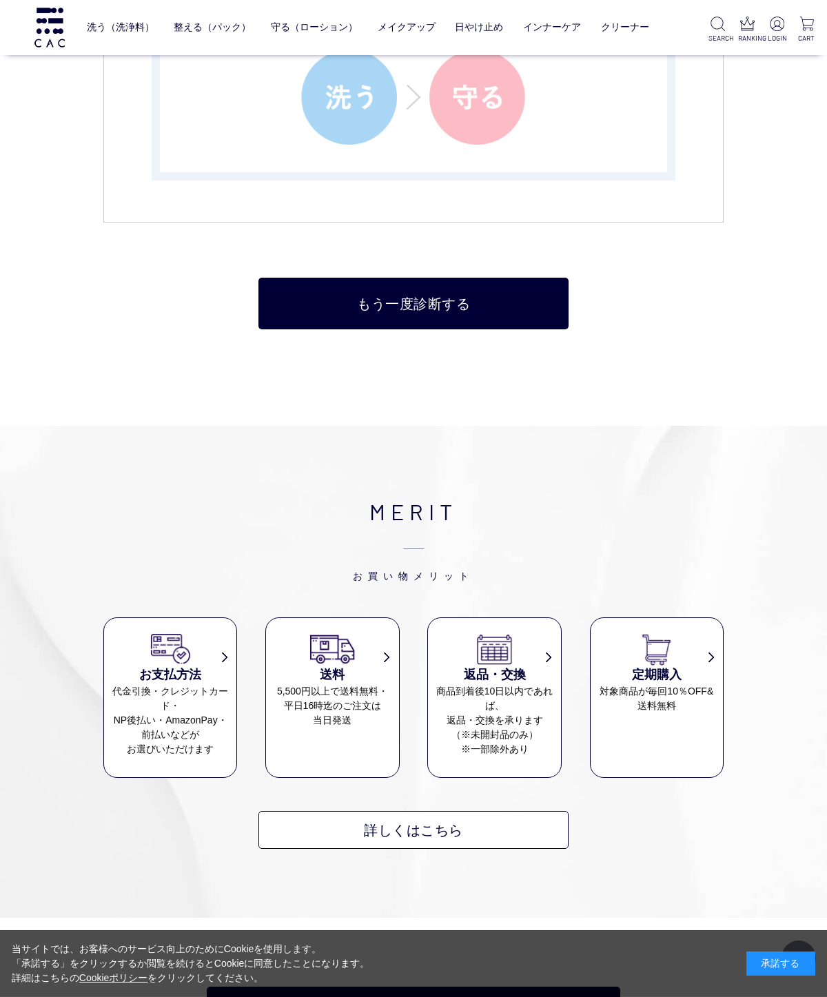
click at [562, 310] on link "もう一度診断する" at bounding box center [413, 304] width 310 height 52
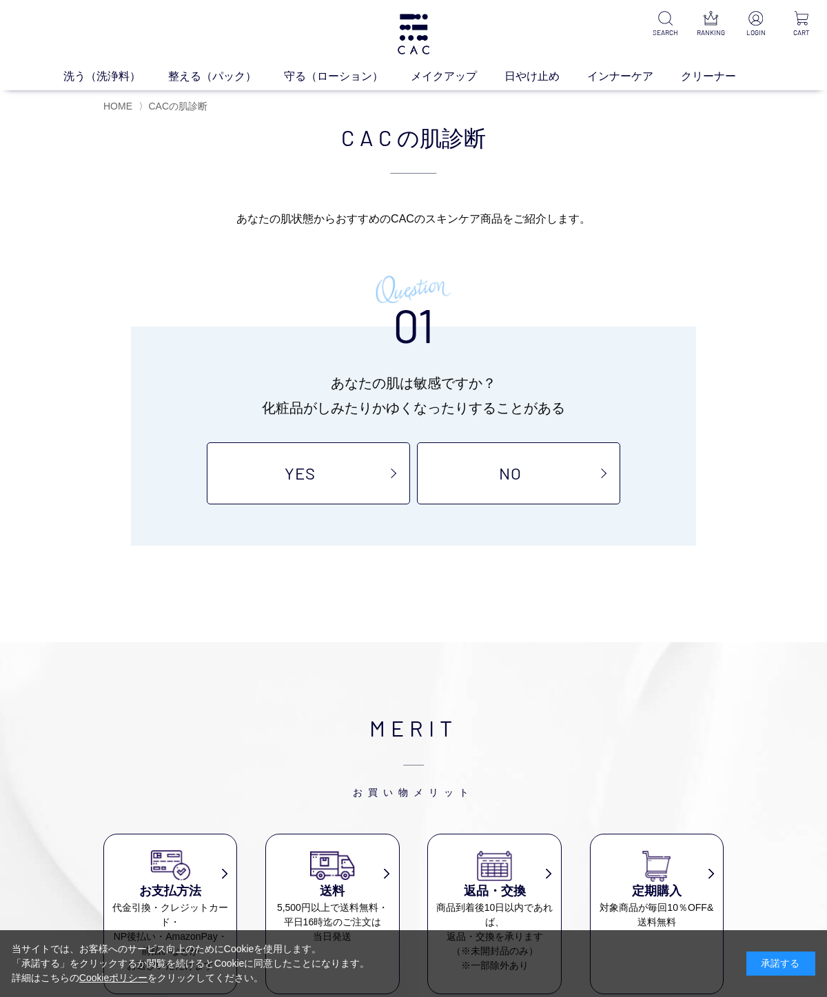
click at [232, 468] on link "YES" at bounding box center [308, 473] width 203 height 62
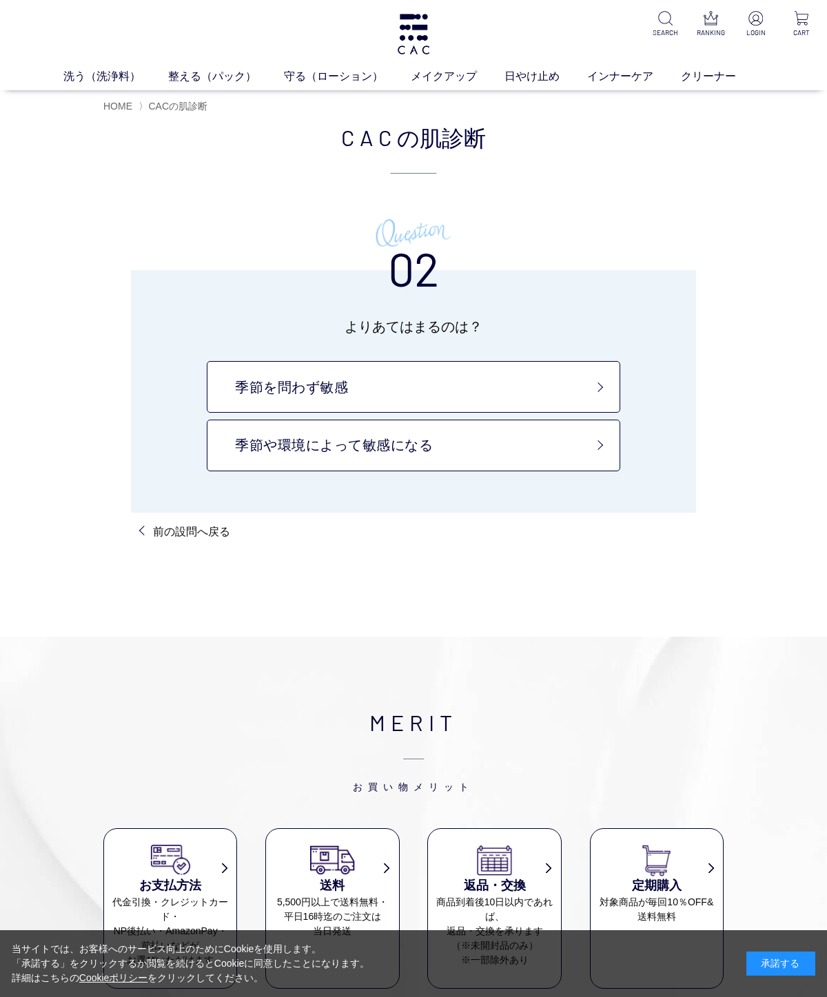
click at [239, 457] on link "季節や環境によって敏感になる" at bounding box center [413, 446] width 413 height 52
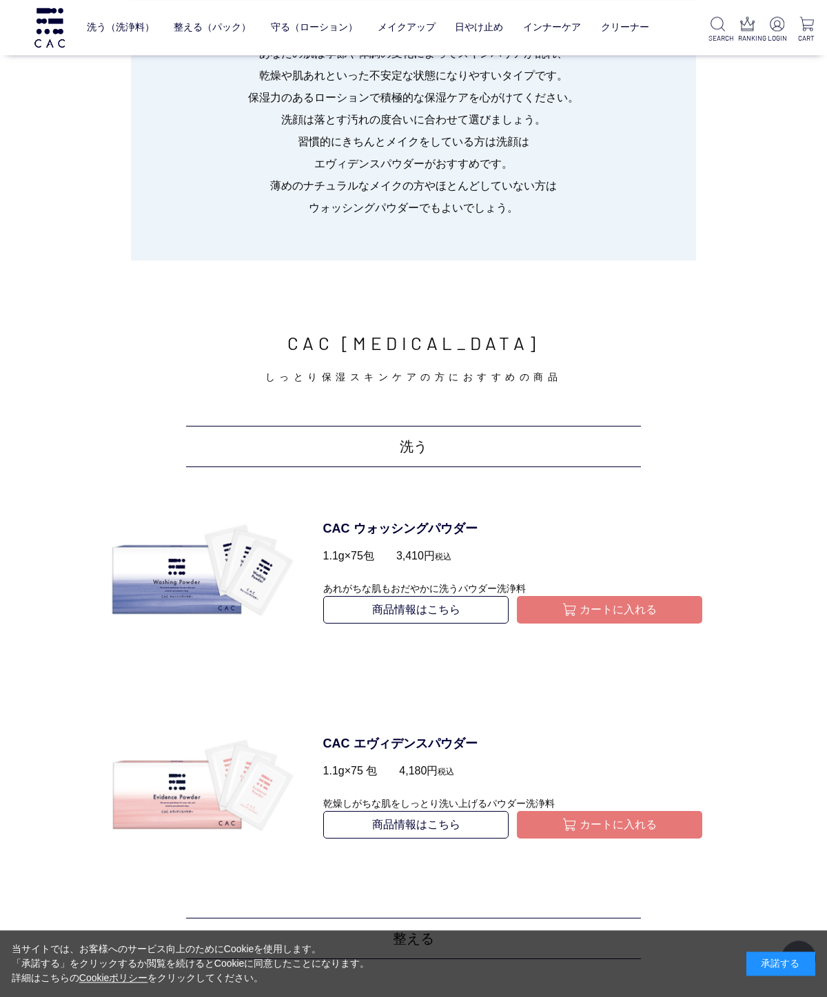
scroll to position [305, 0]
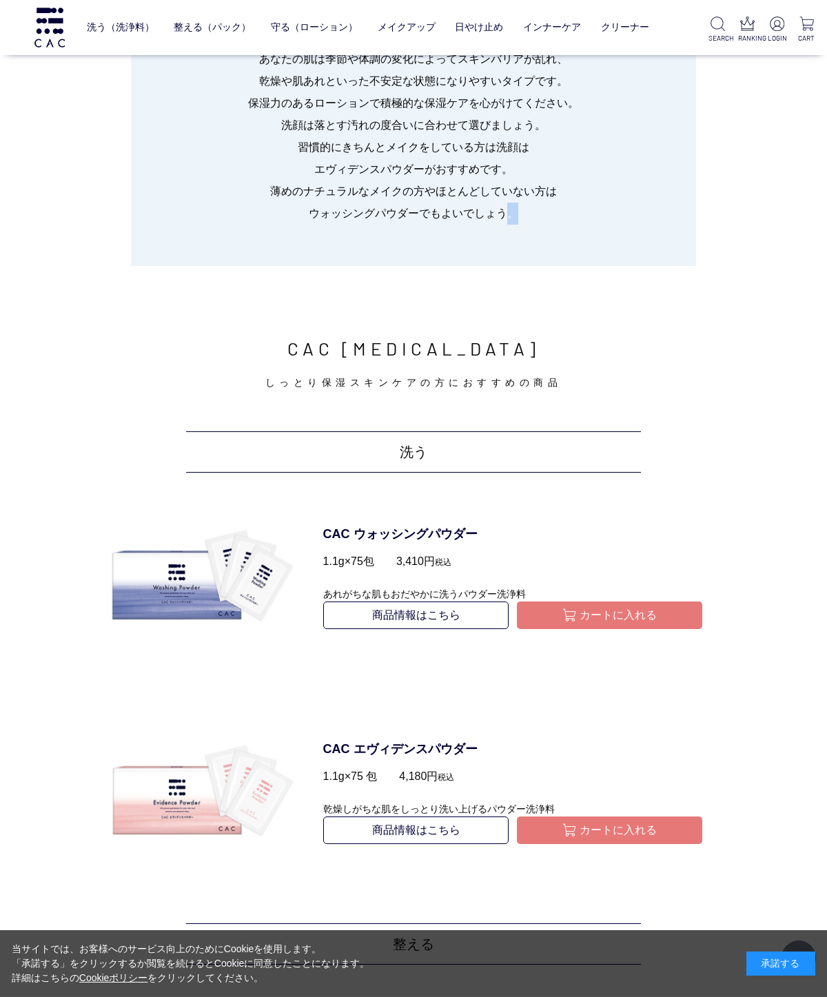
click at [701, 261] on div "あなたにおすすめのスキンケアは… しっとり保湿スキンケア あなたの肌は季節や体調の変化によってスキンバリアが乱れ、 乾燥や肌あれといった不安定な状態になりやす…" at bounding box center [413, 81] width 620 height 369
click at [703, 236] on div "あなたにおすすめのスキンケアは… しっとり保湿スキンケア あなたの肌は季節や体調の変化によってスキンバリアが乱れ、 乾燥や肌あれといった不安定な状態になりやす…" at bounding box center [413, 81] width 620 height 369
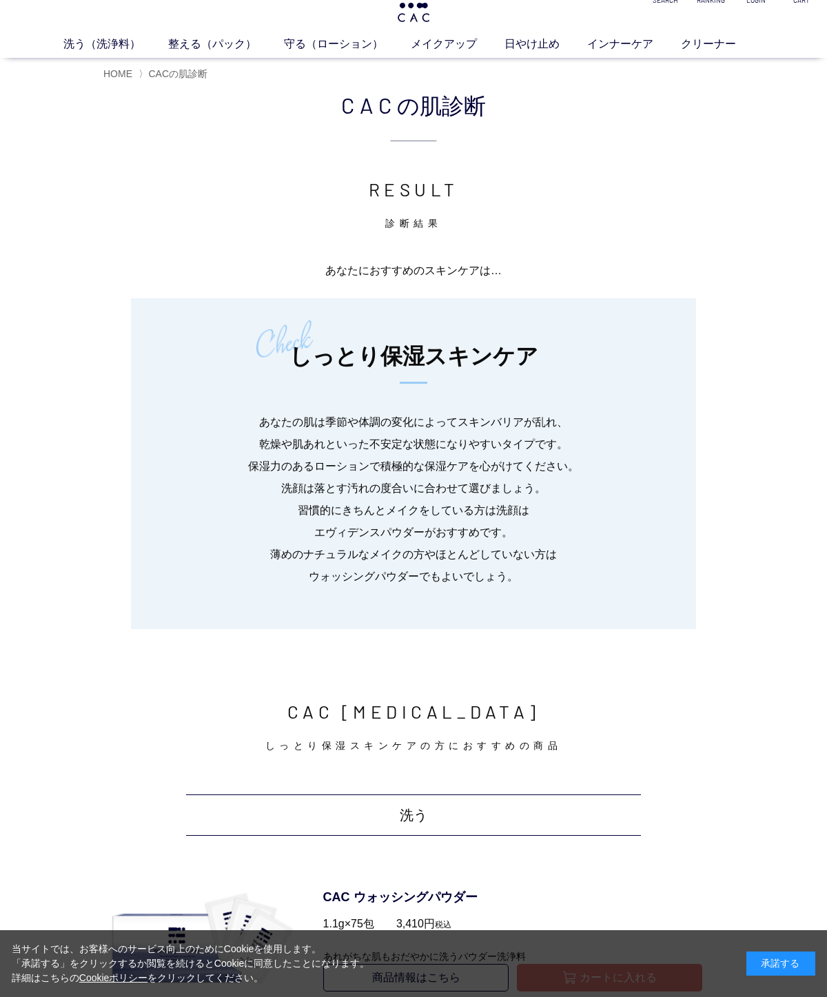
scroll to position [0, 0]
